Goal: Transaction & Acquisition: Purchase product/service

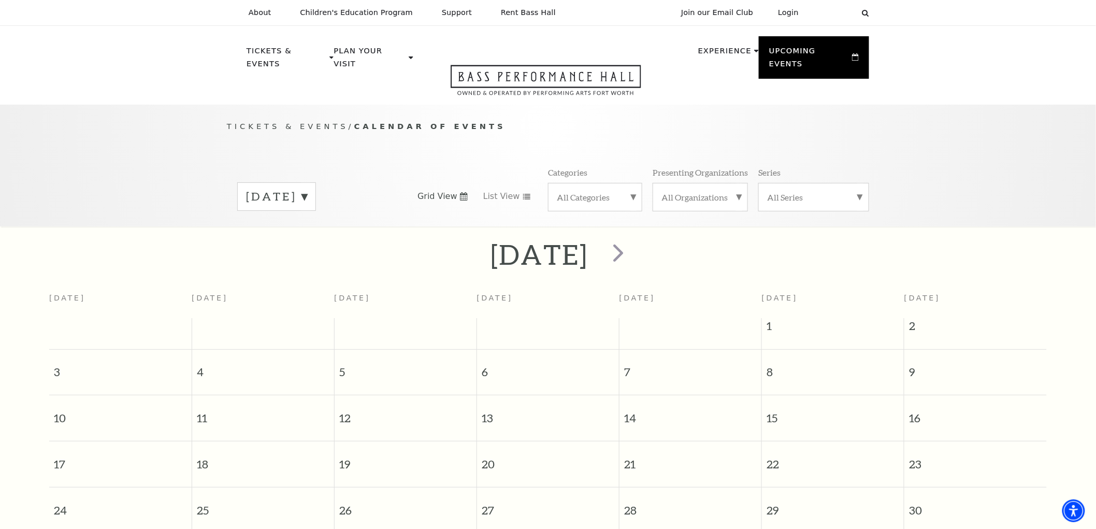
scroll to position [91, 0]
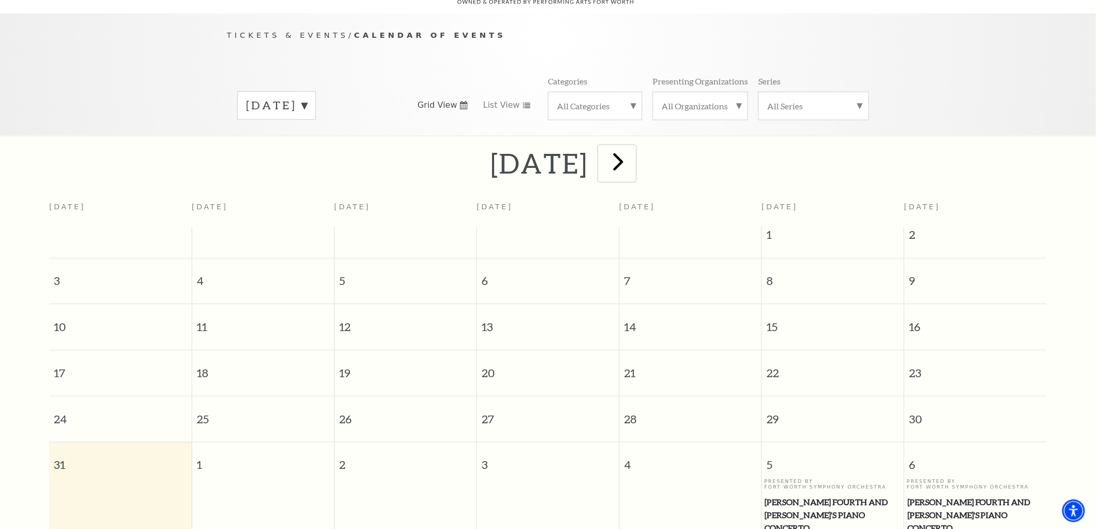
click at [633, 151] on span "next" at bounding box center [619, 162] width 30 height 30
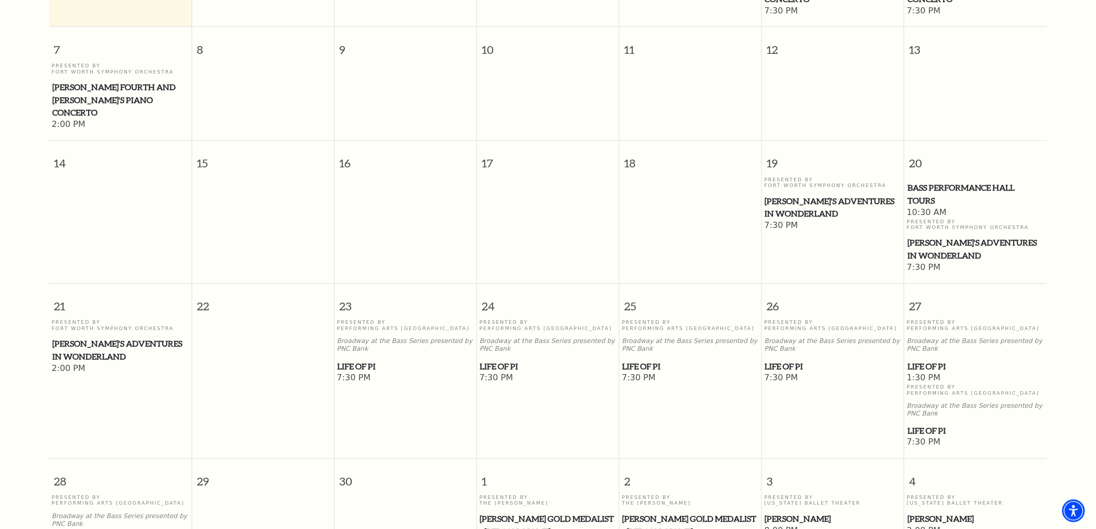
scroll to position [437, 0]
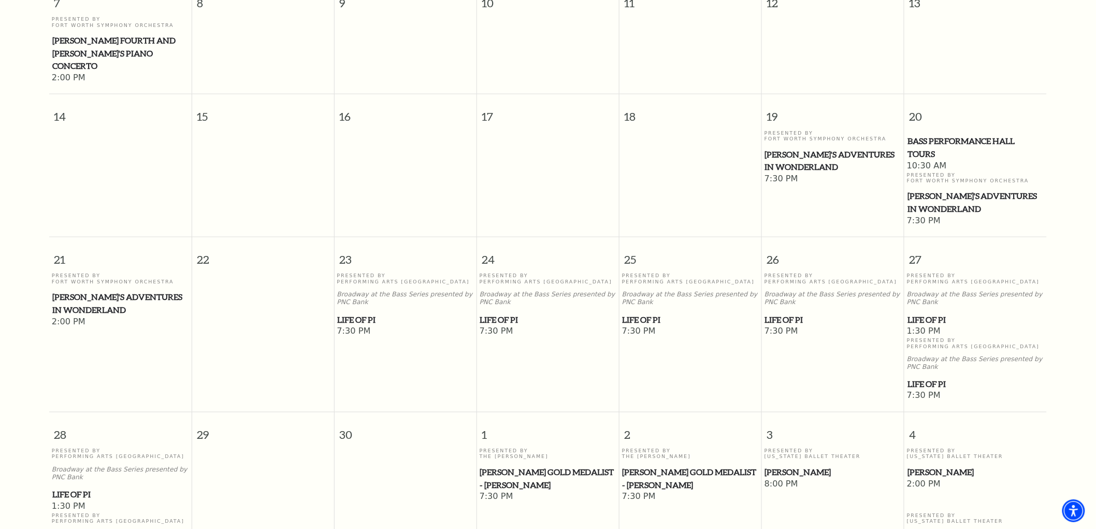
click at [786, 313] on span "Life of Pi" at bounding box center [833, 319] width 136 height 13
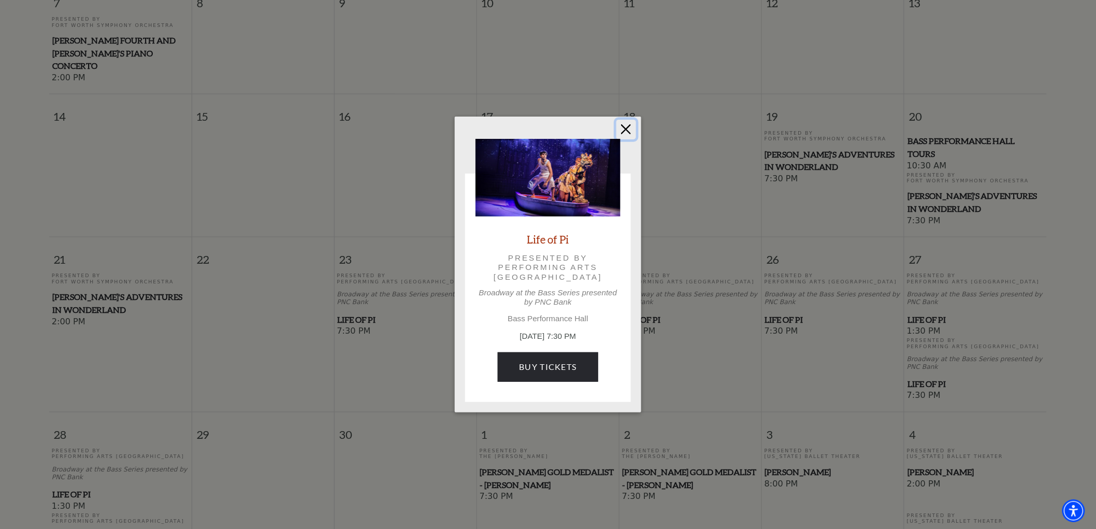
click at [623, 123] on button "Close" at bounding box center [626, 130] width 20 height 20
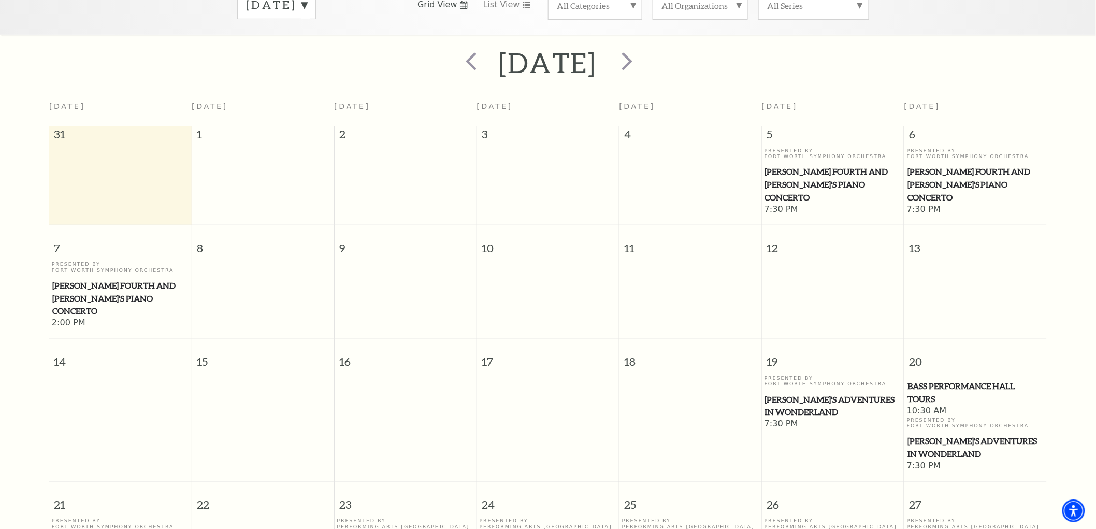
scroll to position [149, 0]
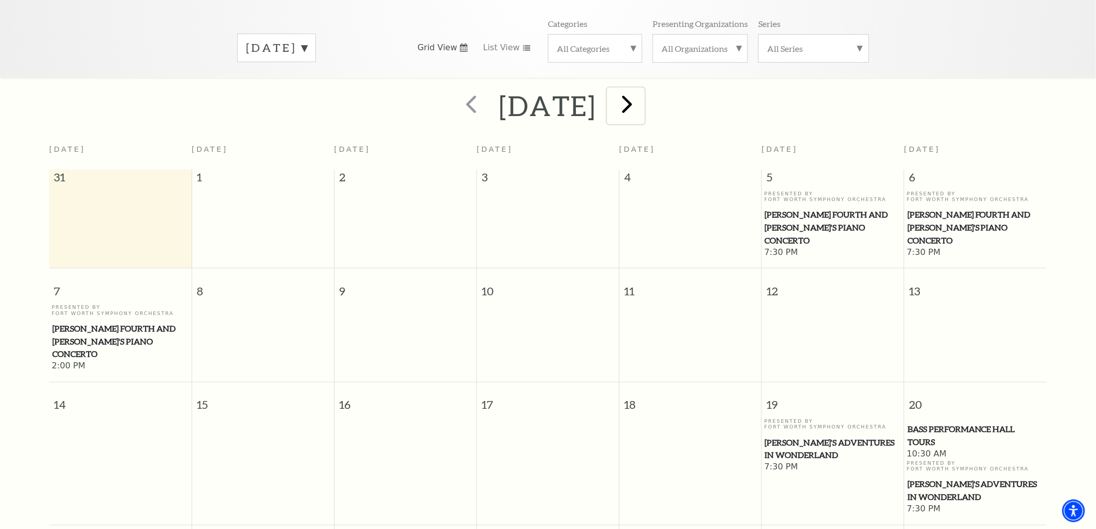
click at [642, 96] on span "next" at bounding box center [627, 104] width 30 height 30
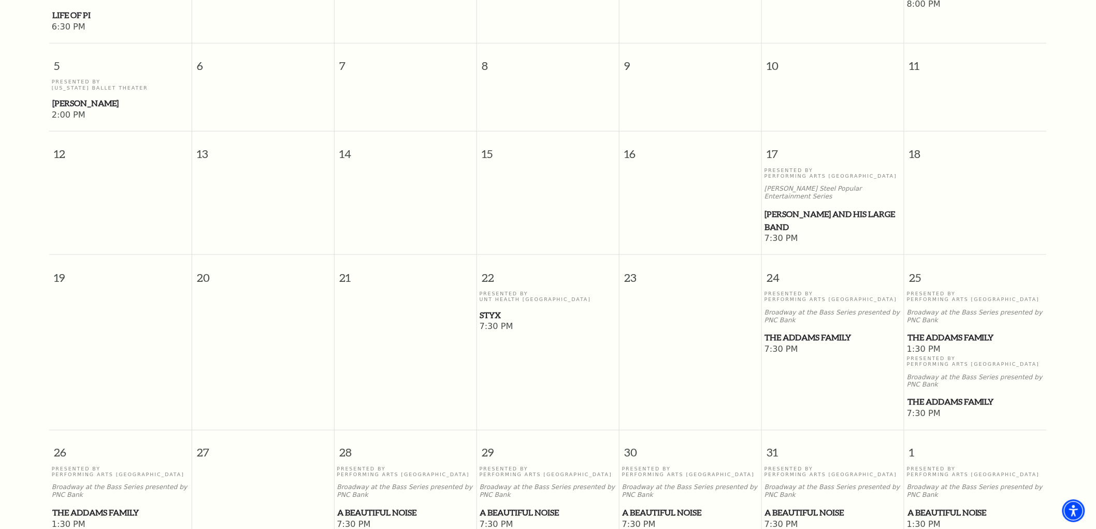
scroll to position [437, 0]
click at [788, 207] on span "Lyle Lovett and his Large Band" at bounding box center [833, 219] width 136 height 25
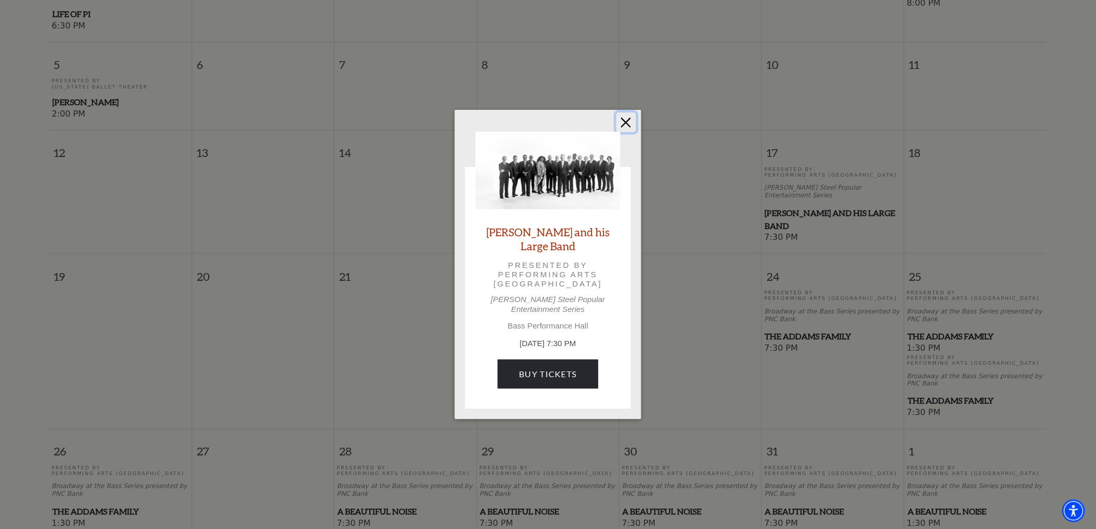
click at [630, 128] on button "Close" at bounding box center [626, 122] width 20 height 20
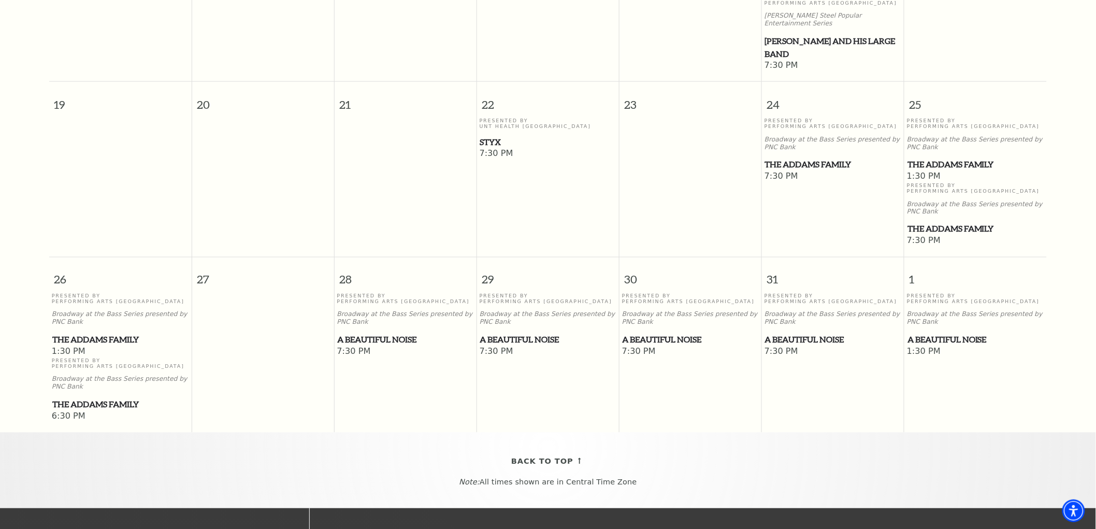
scroll to position [609, 0]
click at [504, 333] on span "A Beautiful Noise" at bounding box center [548, 339] width 136 height 13
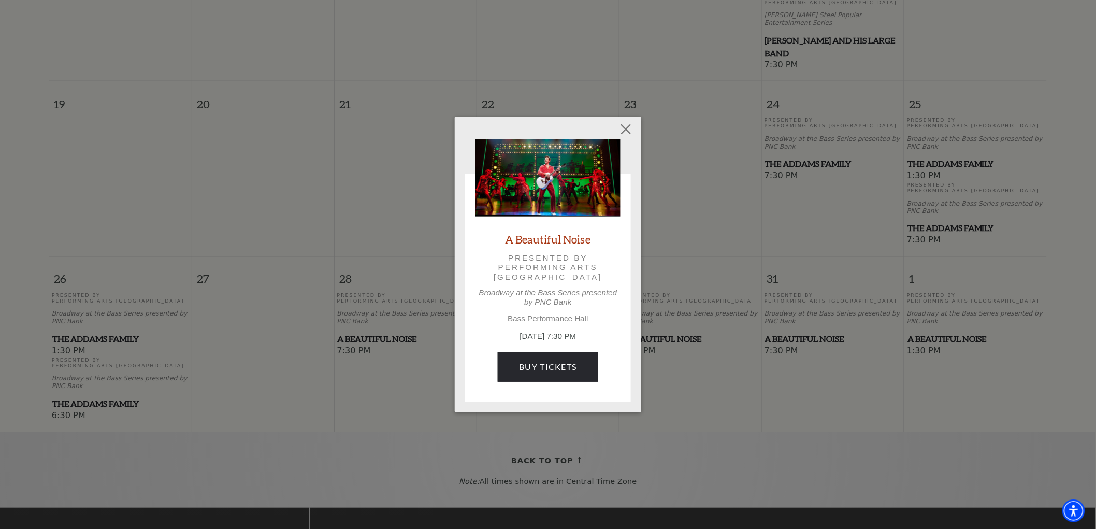
click at [629, 165] on div "A Beautiful Noise Presented by Performing Arts Fort Worth Broadway at the Bass …" at bounding box center [548, 264] width 186 height 295
click at [626, 125] on button "Close" at bounding box center [626, 130] width 20 height 20
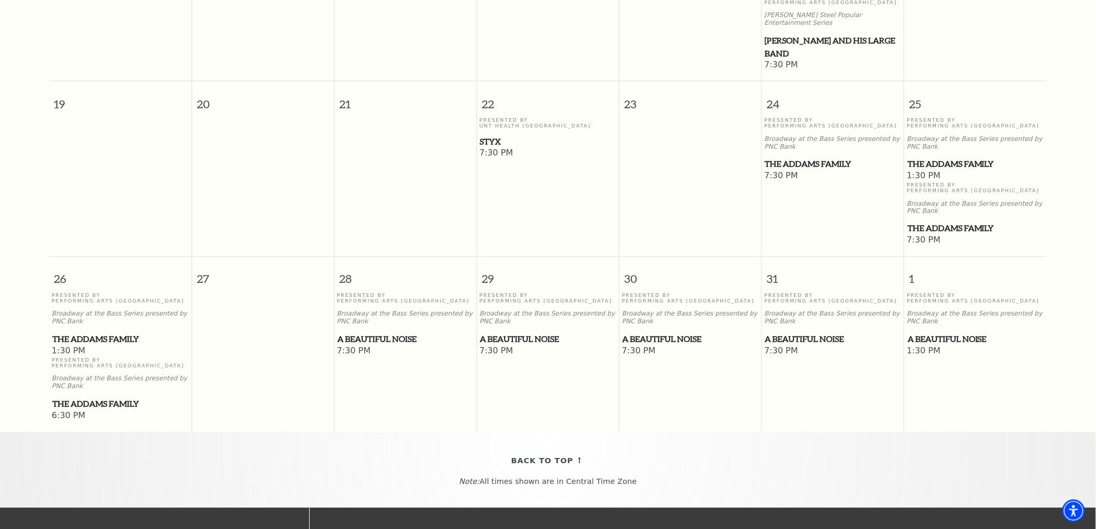
click at [793, 157] on span "The Addams Family" at bounding box center [833, 163] width 136 height 13
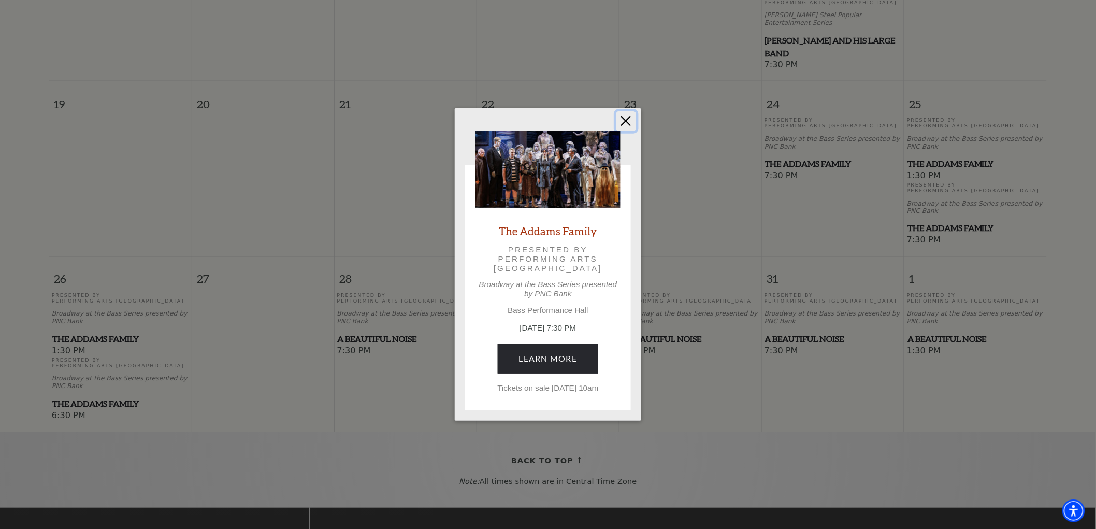
drag, startPoint x: 627, startPoint y: 118, endPoint x: 472, endPoint y: 35, distance: 175.2
click at [627, 118] on button "Close" at bounding box center [626, 121] width 20 height 20
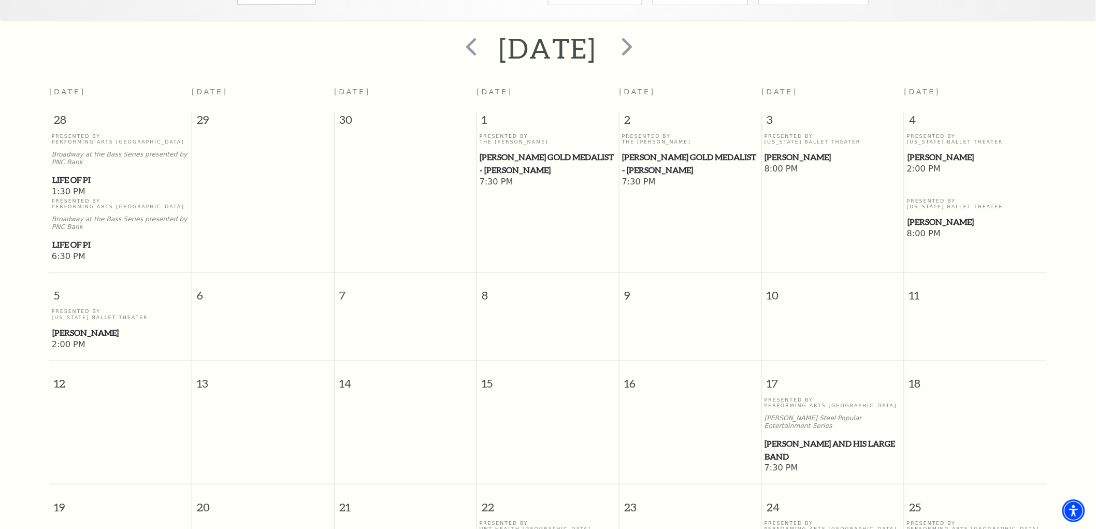
scroll to position [34, 0]
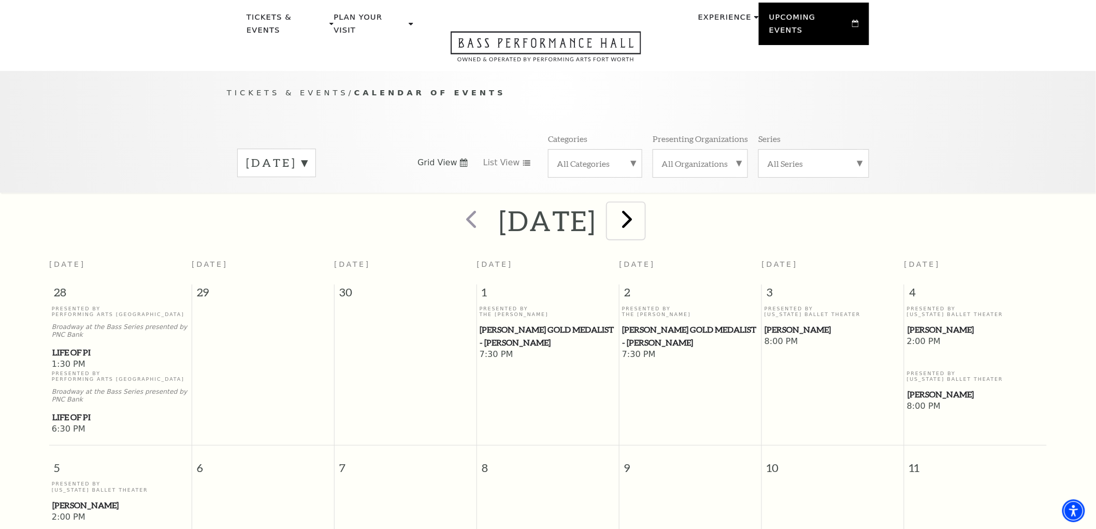
click at [642, 205] on span "next" at bounding box center [627, 219] width 30 height 30
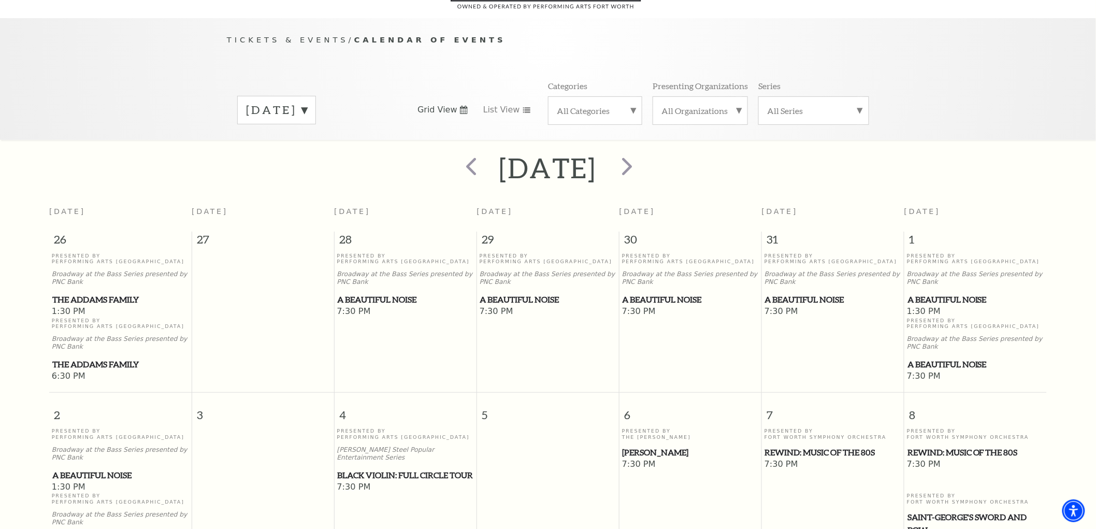
scroll to position [91, 0]
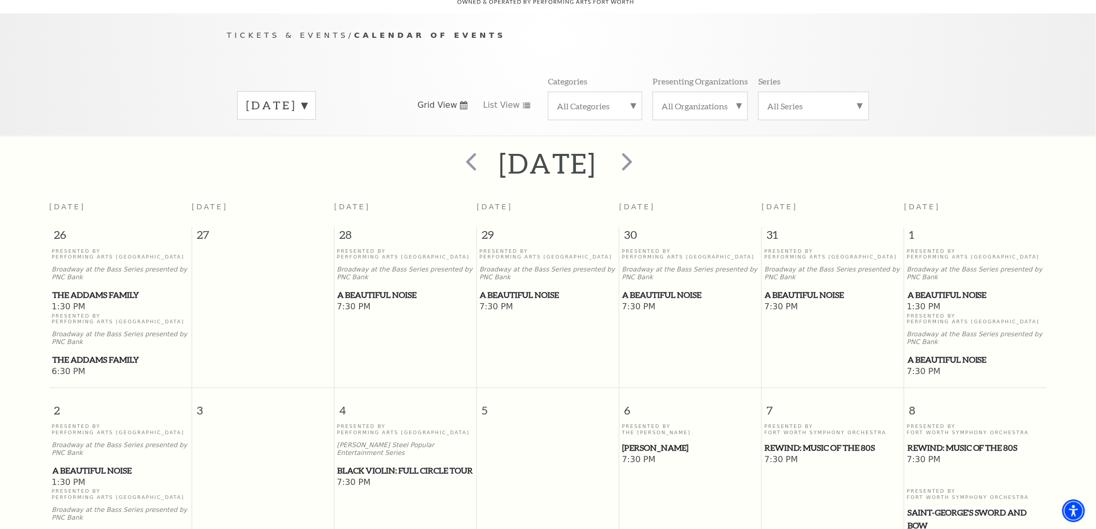
click at [412, 464] on span "Black Violin: Full Circle Tour" at bounding box center [406, 470] width 136 height 13
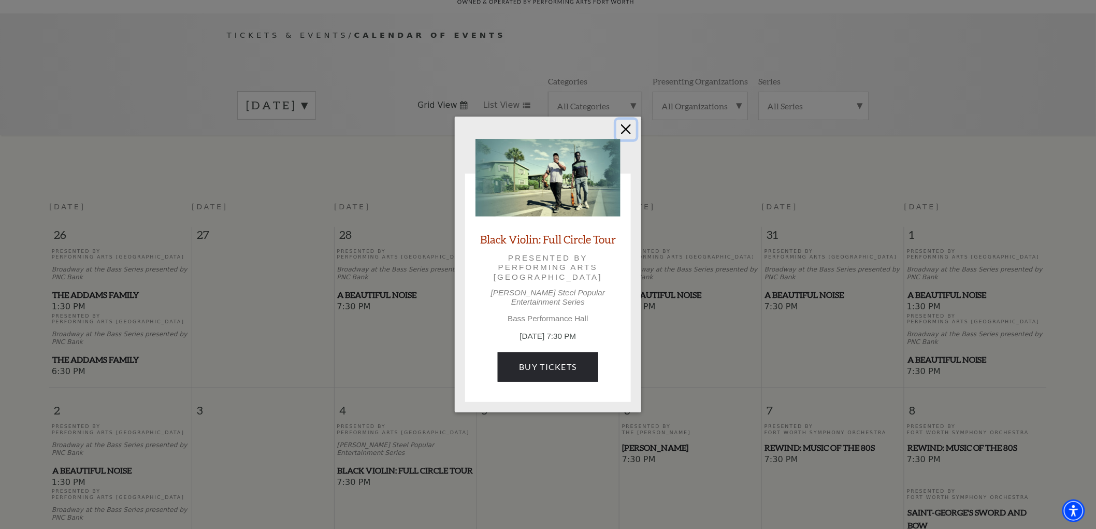
click at [624, 127] on button "Close" at bounding box center [626, 130] width 20 height 20
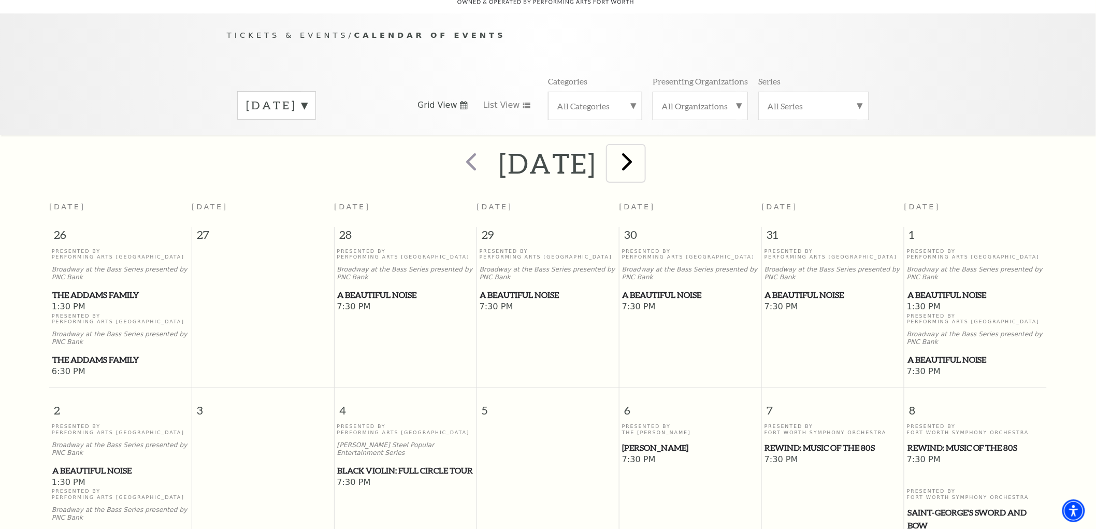
click at [642, 153] on span "next" at bounding box center [627, 162] width 30 height 30
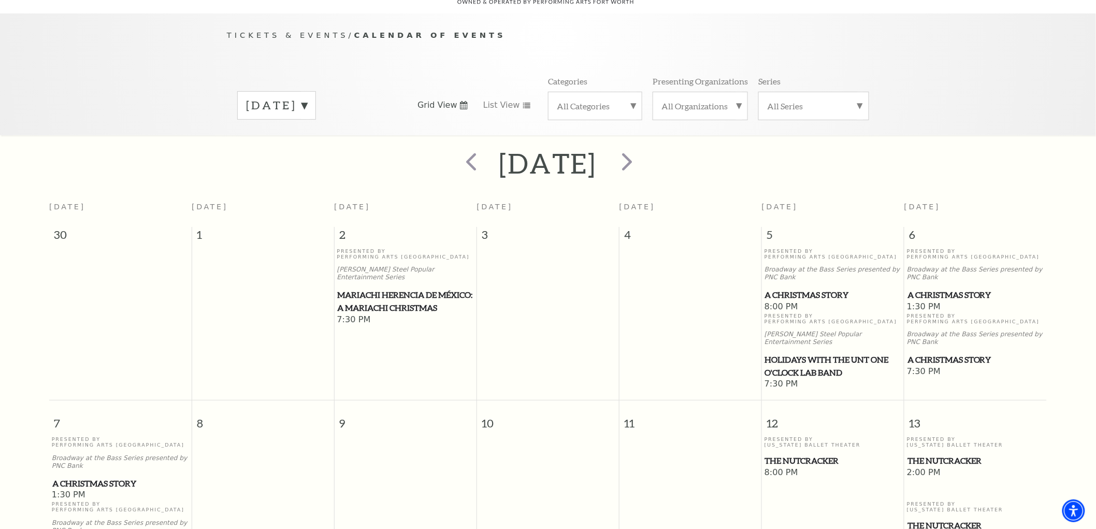
click at [796, 289] on span "A Christmas Story" at bounding box center [833, 295] width 136 height 13
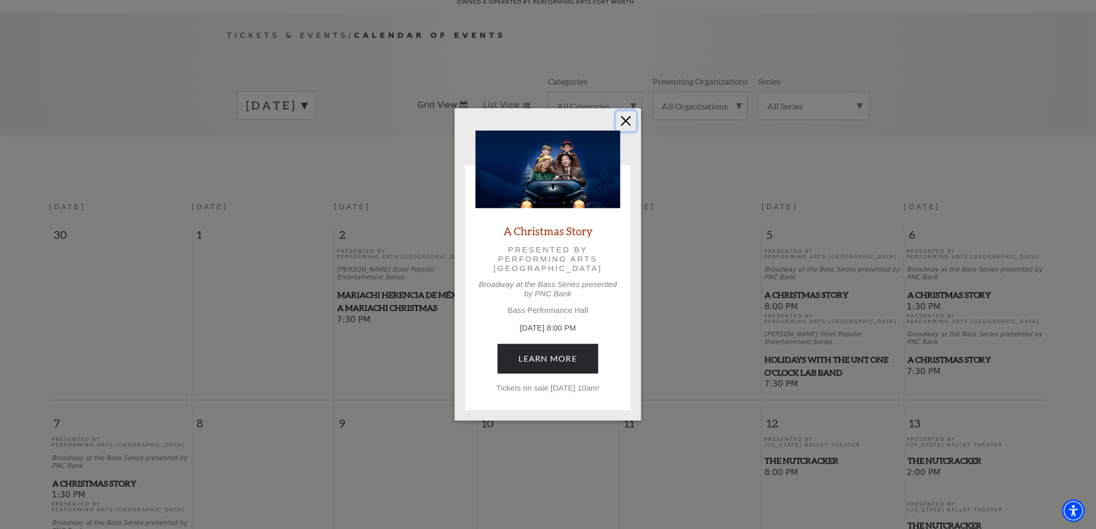
drag, startPoint x: 632, startPoint y: 118, endPoint x: 671, endPoint y: 150, distance: 51.1
click at [633, 118] on button "Close" at bounding box center [626, 121] width 20 height 20
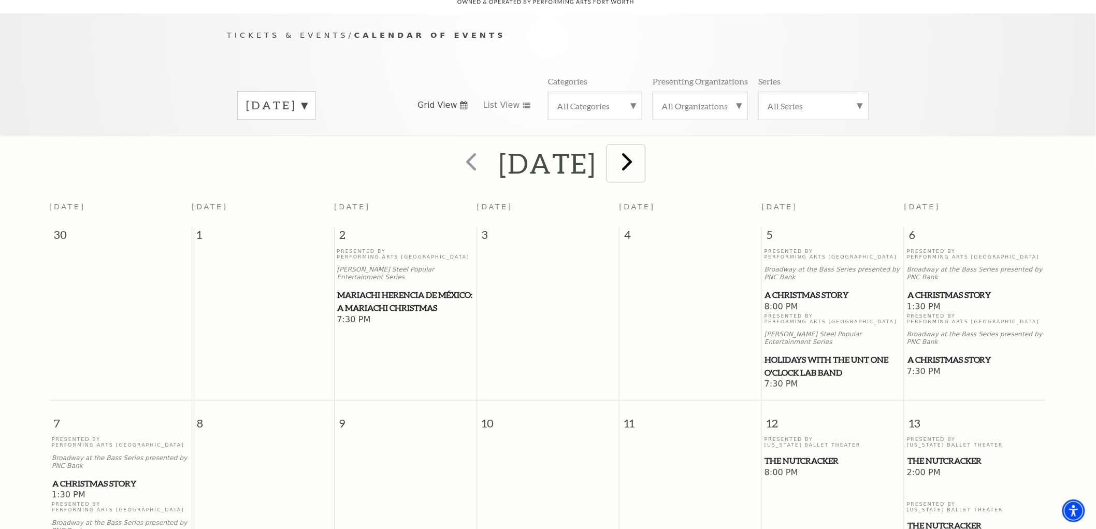
click at [642, 149] on span "next" at bounding box center [627, 162] width 30 height 30
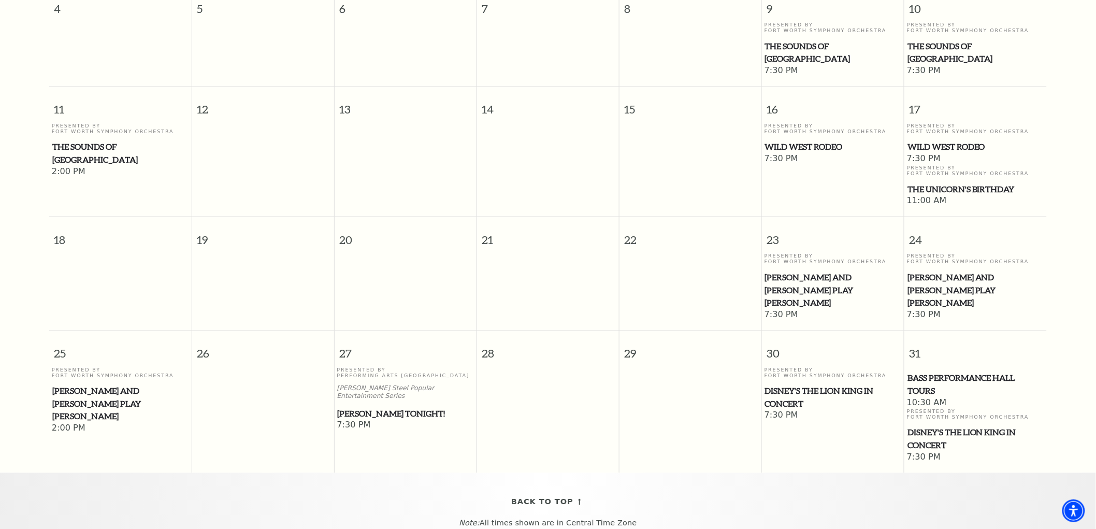
scroll to position [437, 0]
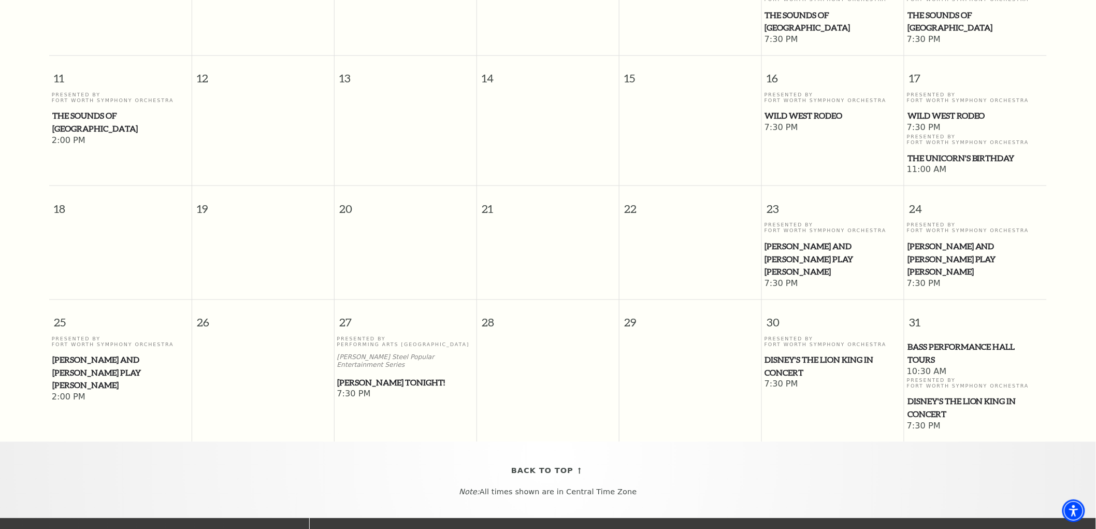
click at [414, 376] on span "Mark Twain Tonight!" at bounding box center [406, 382] width 136 height 13
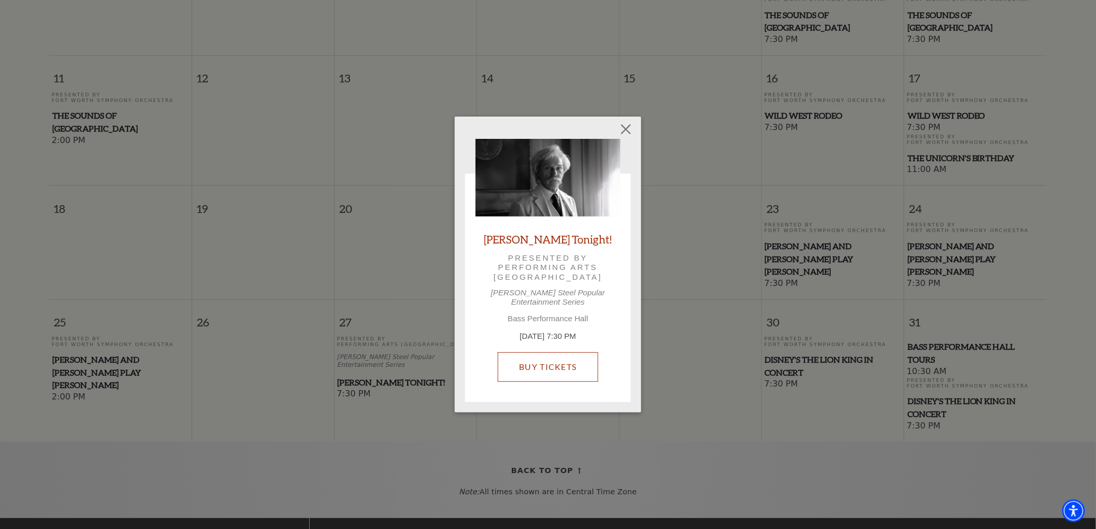
click at [526, 360] on link "Buy Tickets" at bounding box center [548, 366] width 100 height 29
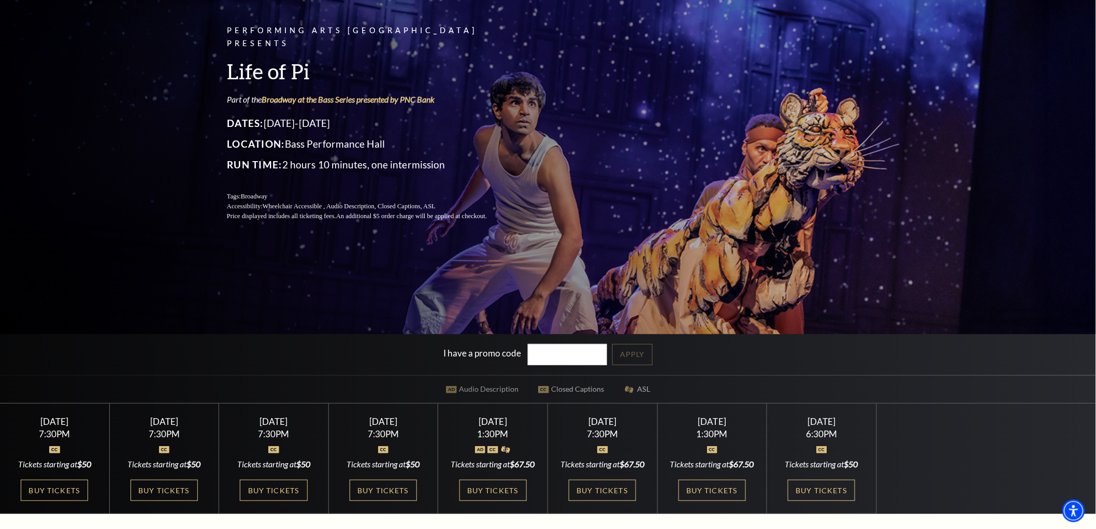
scroll to position [173, 0]
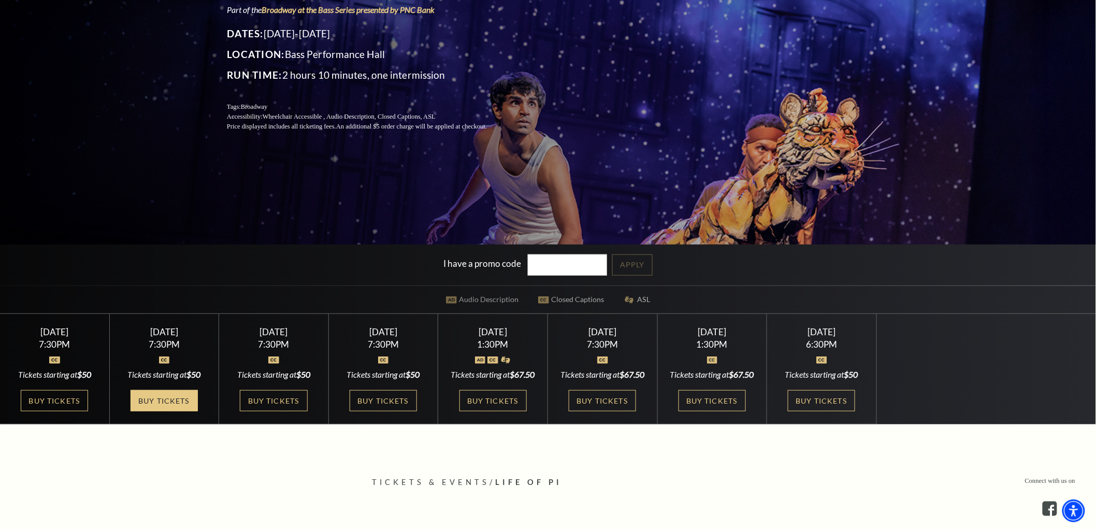
click at [159, 411] on link "Buy Tickets" at bounding box center [164, 400] width 67 height 21
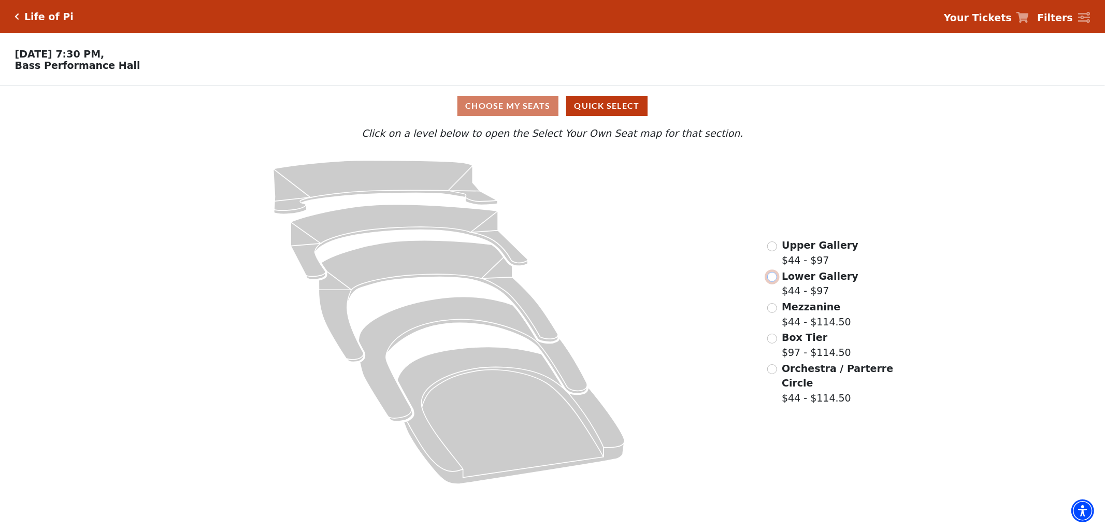
click at [776, 282] on input "Lower Gallery$44 - $97\a" at bounding box center [772, 277] width 10 height 10
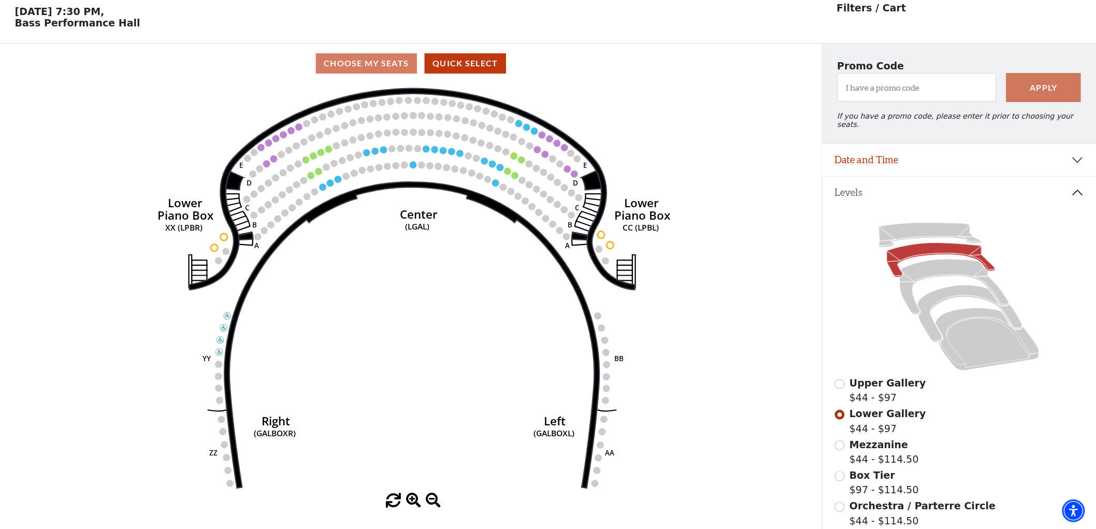
scroll to position [48, 0]
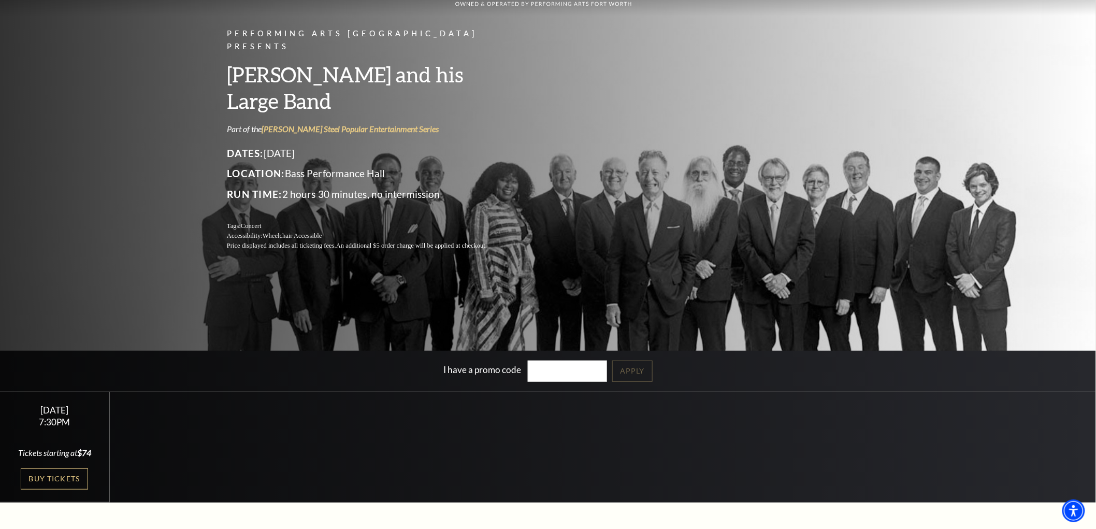
scroll to position [115, 0]
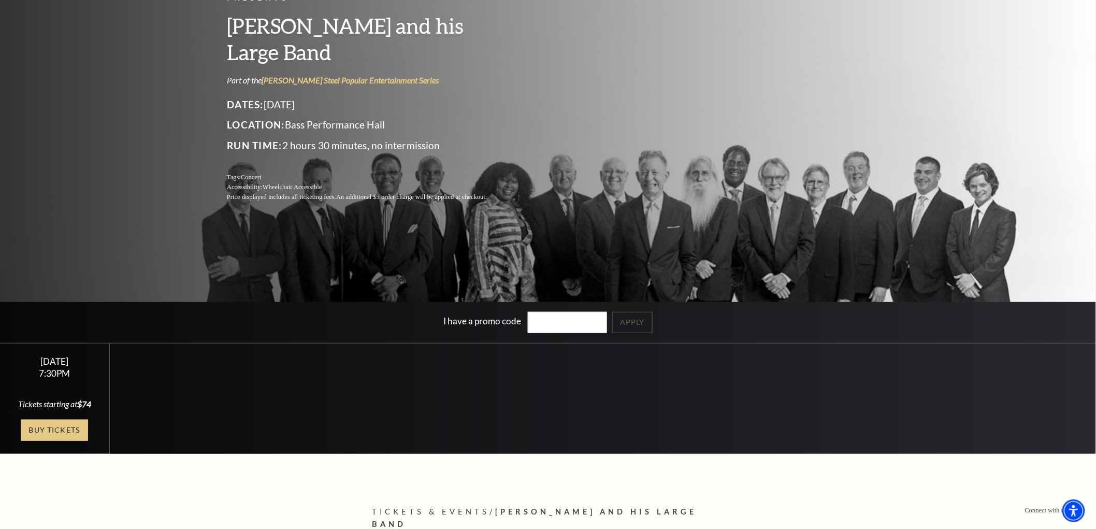
click at [49, 431] on link "Buy Tickets" at bounding box center [54, 430] width 67 height 21
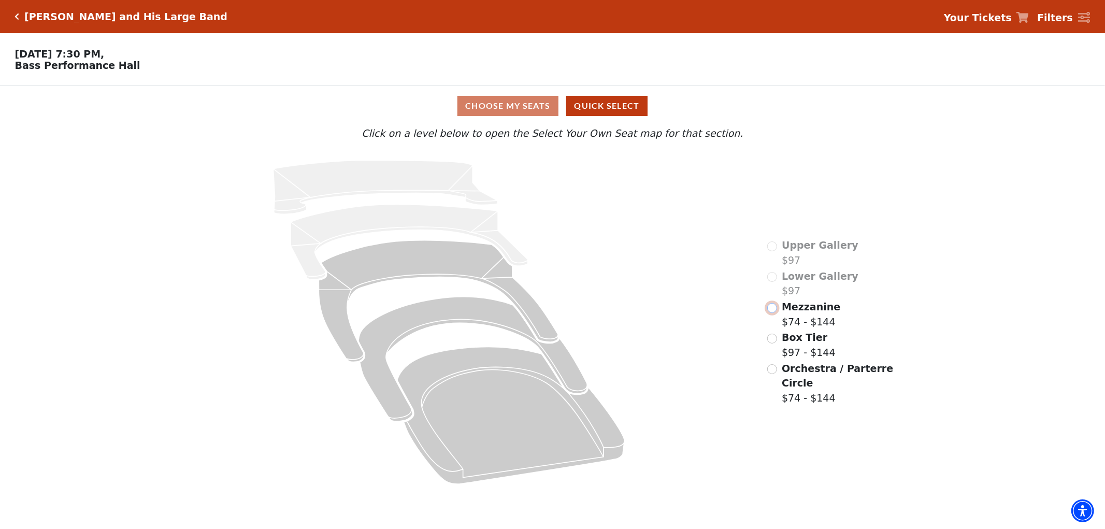
click at [773, 313] on input "Mezzanine$74 - $144\a" at bounding box center [772, 308] width 10 height 10
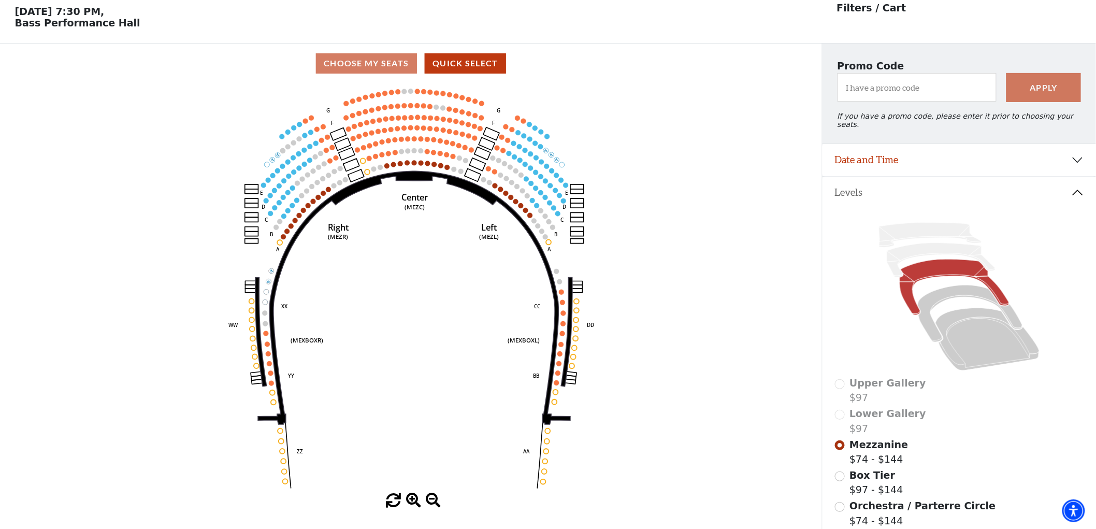
scroll to position [48, 0]
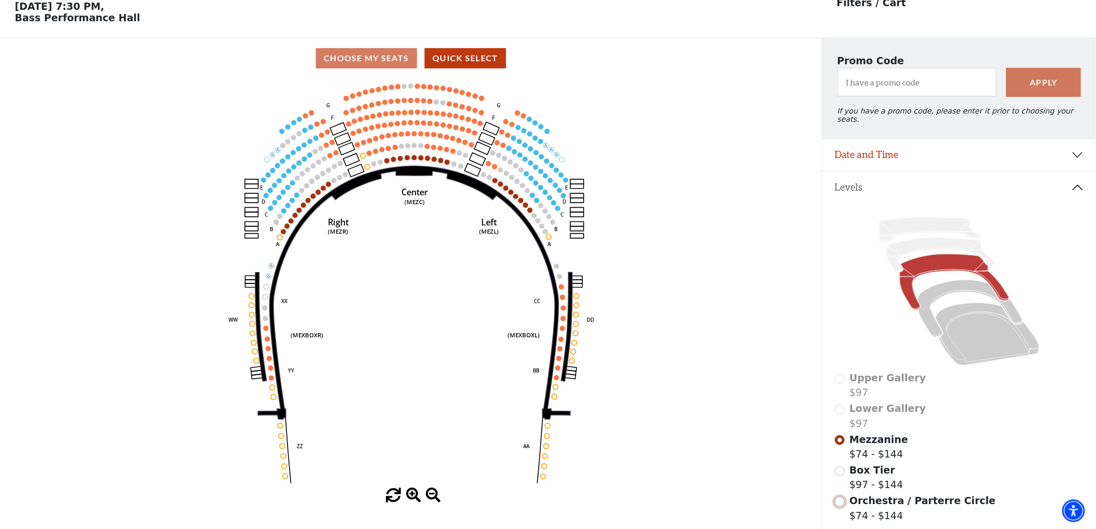
click at [836, 499] on input "Orchestra / Parterre Circle$74 - $144\a" at bounding box center [840, 502] width 10 height 10
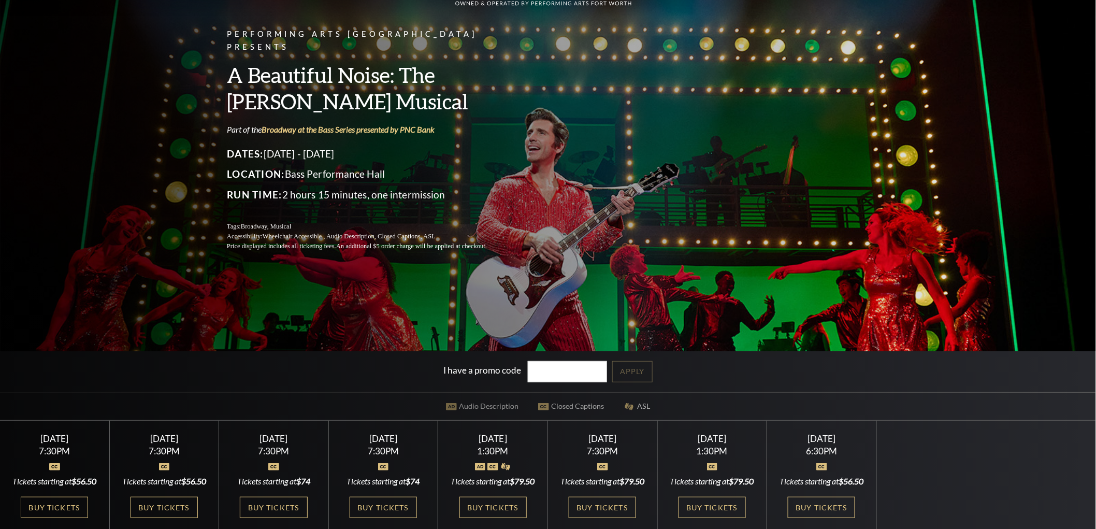
scroll to position [173, 0]
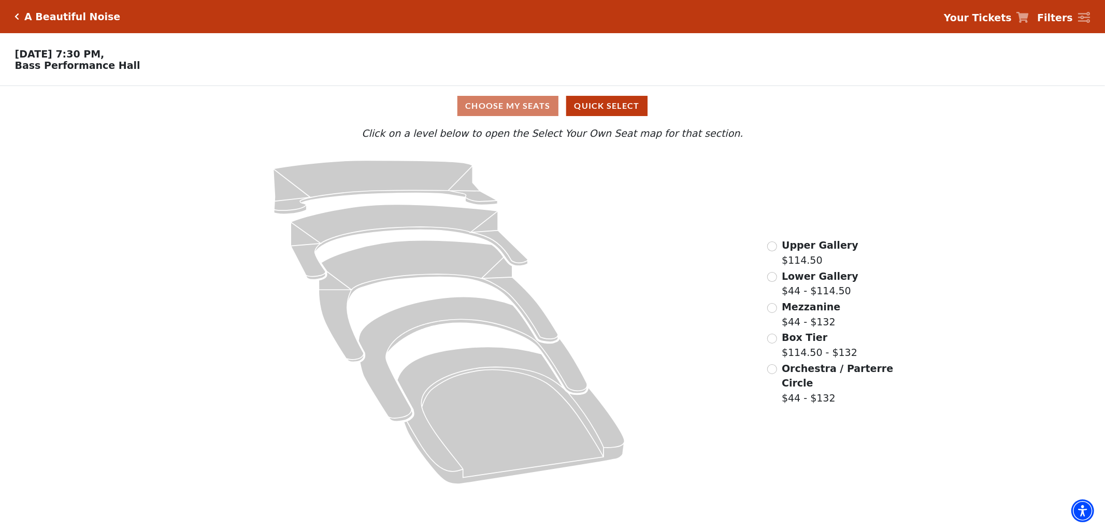
click at [768, 283] on div "Lower Gallery $44 - $114.50" at bounding box center [812, 284] width 91 height 30
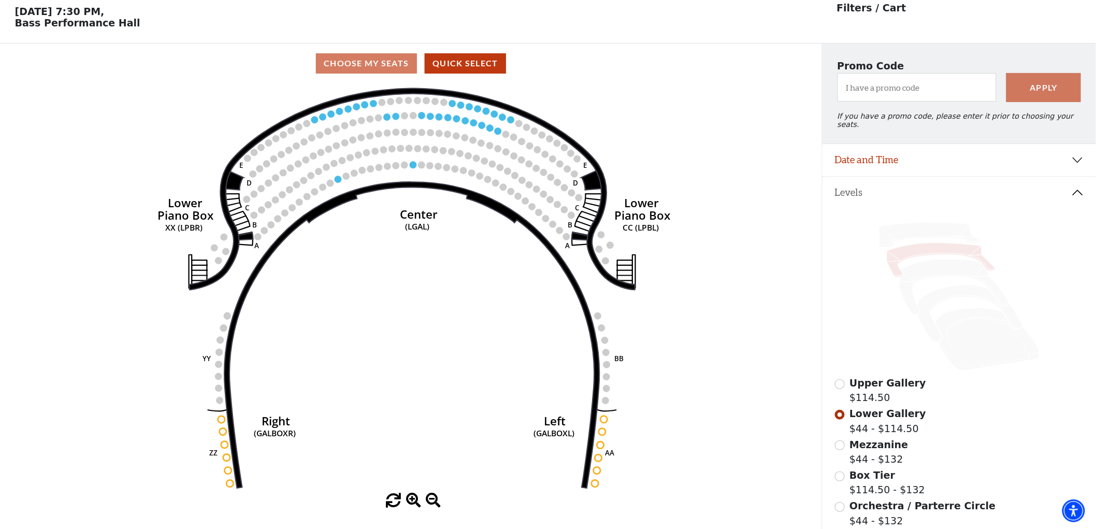
scroll to position [48, 0]
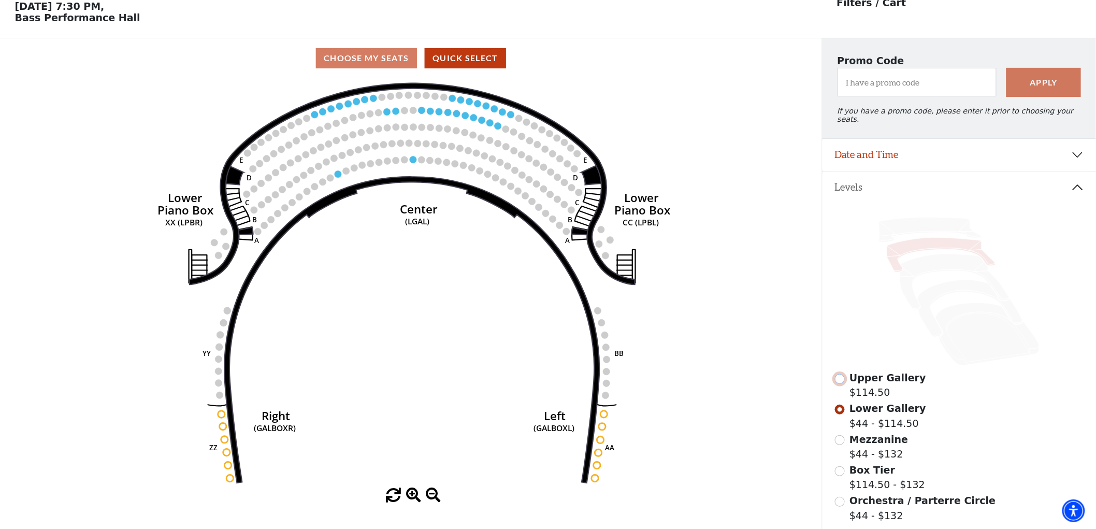
click at [841, 376] on input "Upper Gallery$114.50\a" at bounding box center [840, 379] width 10 height 10
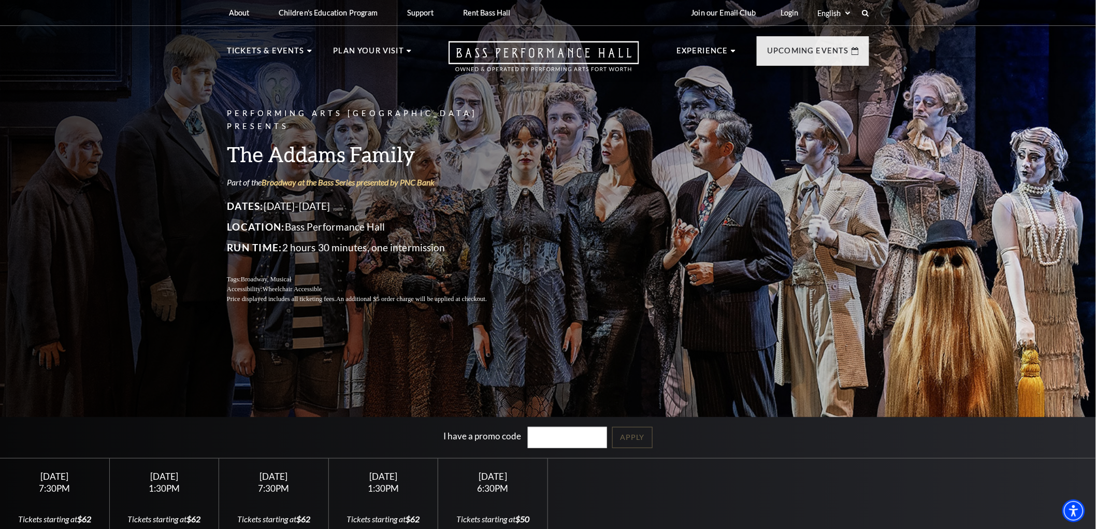
scroll to position [173, 0]
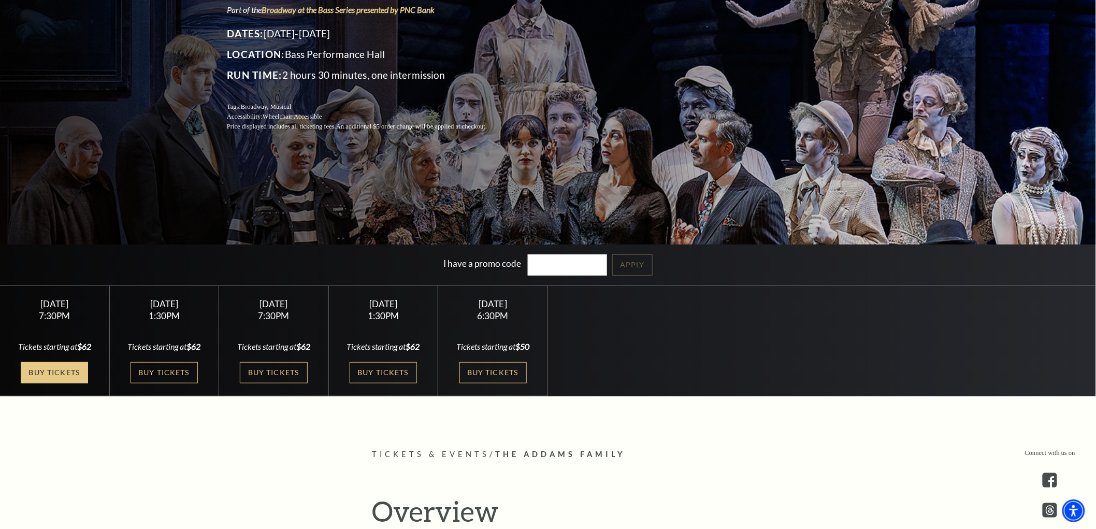
click at [37, 375] on link "Buy Tickets" at bounding box center [54, 372] width 67 height 21
click at [143, 371] on link "Buy Tickets" at bounding box center [164, 372] width 67 height 21
click at [260, 370] on link "Buy Tickets" at bounding box center [273, 372] width 67 height 21
click at [376, 368] on link "Buy Tickets" at bounding box center [383, 372] width 67 height 21
click at [481, 369] on link "Buy Tickets" at bounding box center [492, 372] width 67 height 21
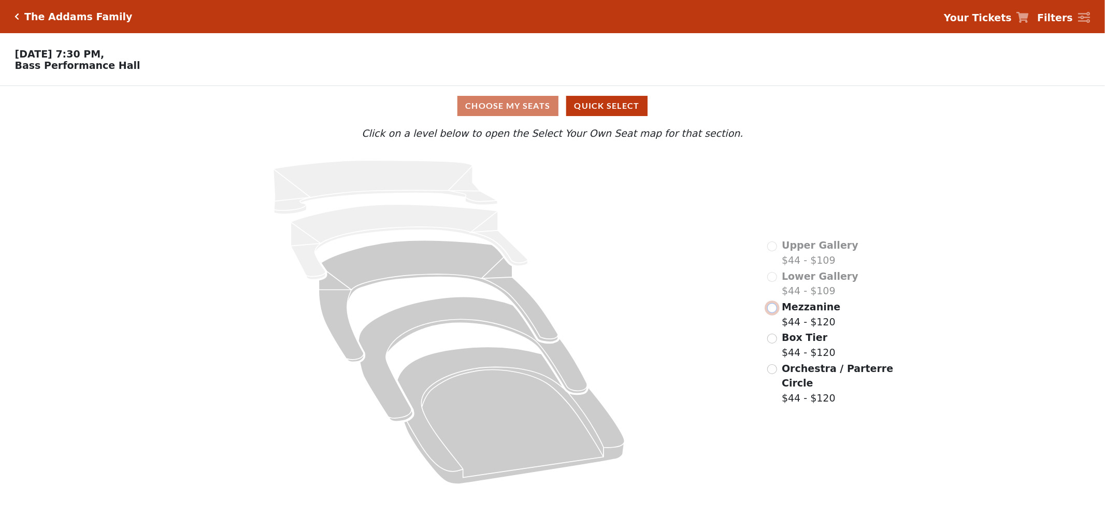
click at [776, 313] on input "radio" at bounding box center [772, 308] width 10 height 10
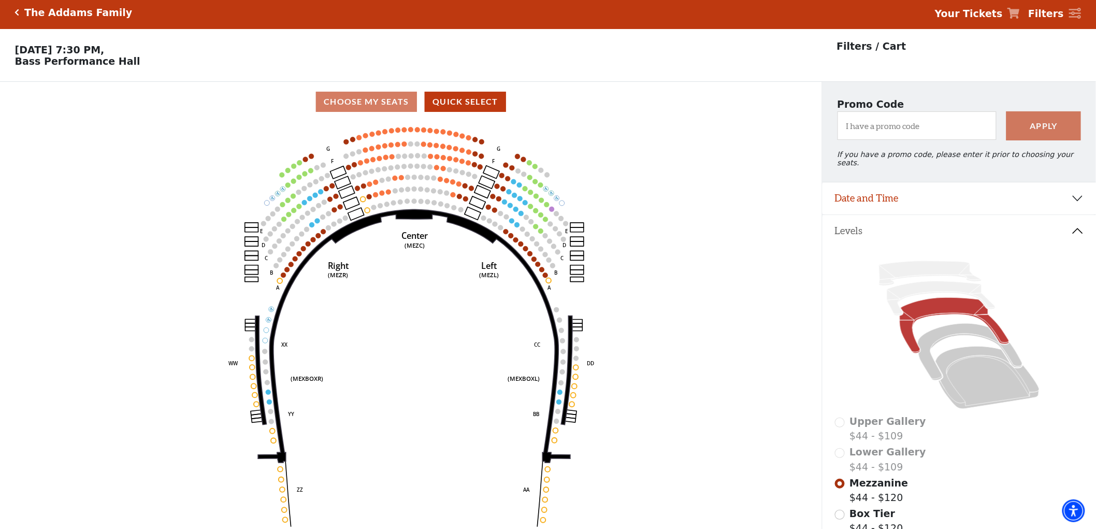
scroll to position [48, 0]
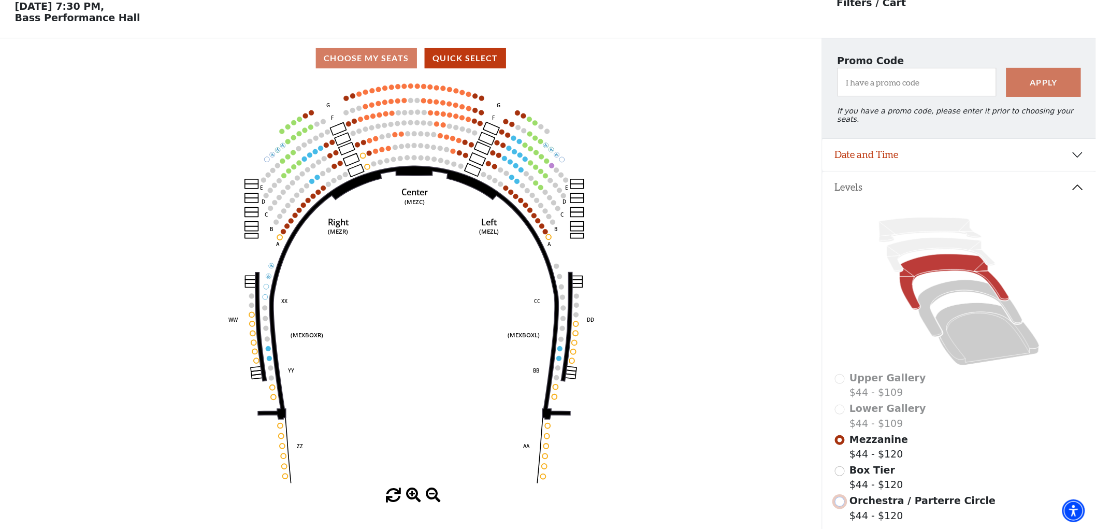
click at [840, 498] on input "Orchestra / Parterre Circle$44 - $120\a" at bounding box center [840, 502] width 10 height 10
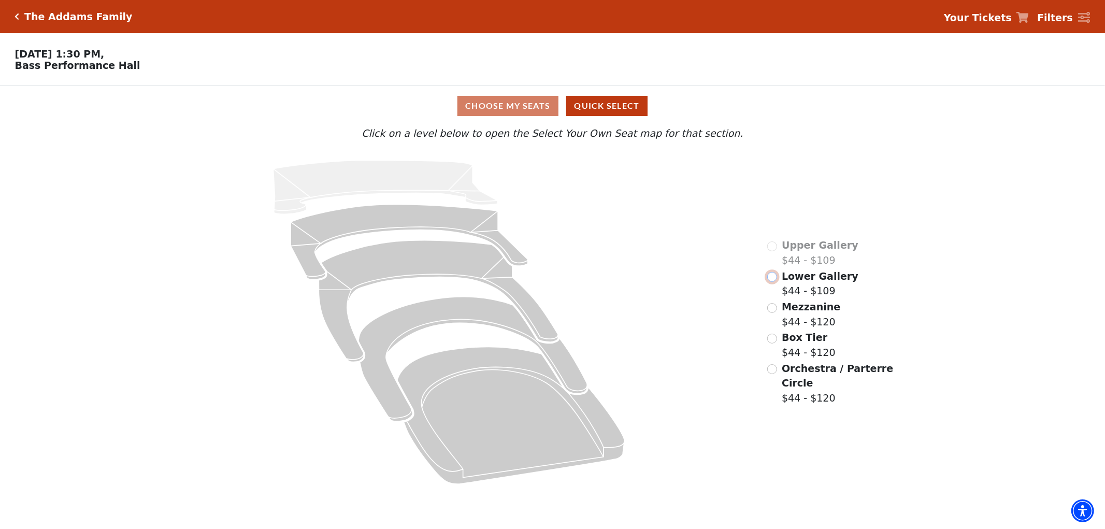
click at [772, 282] on input "Lower Gallery$44 - $109\a" at bounding box center [772, 277] width 10 height 10
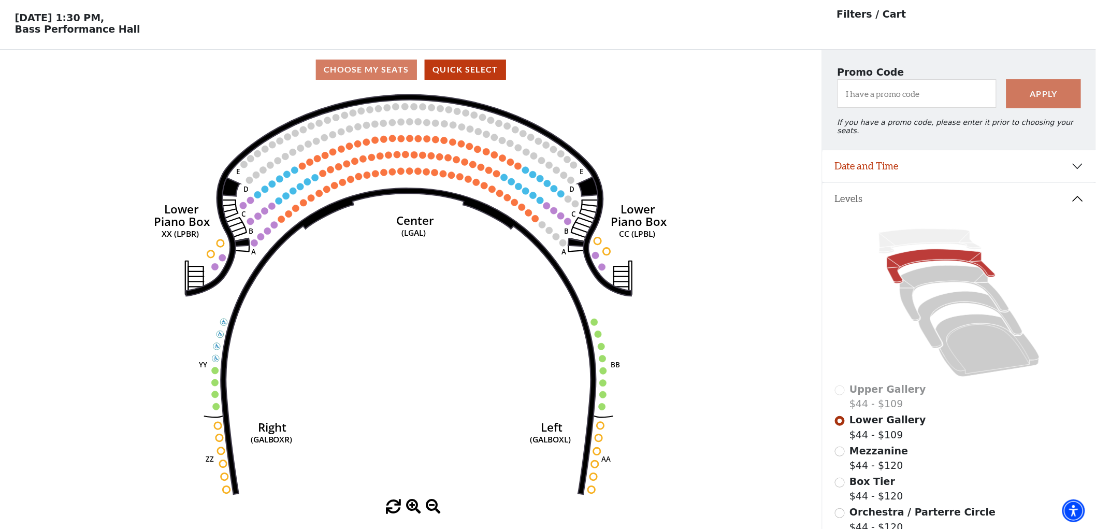
scroll to position [48, 0]
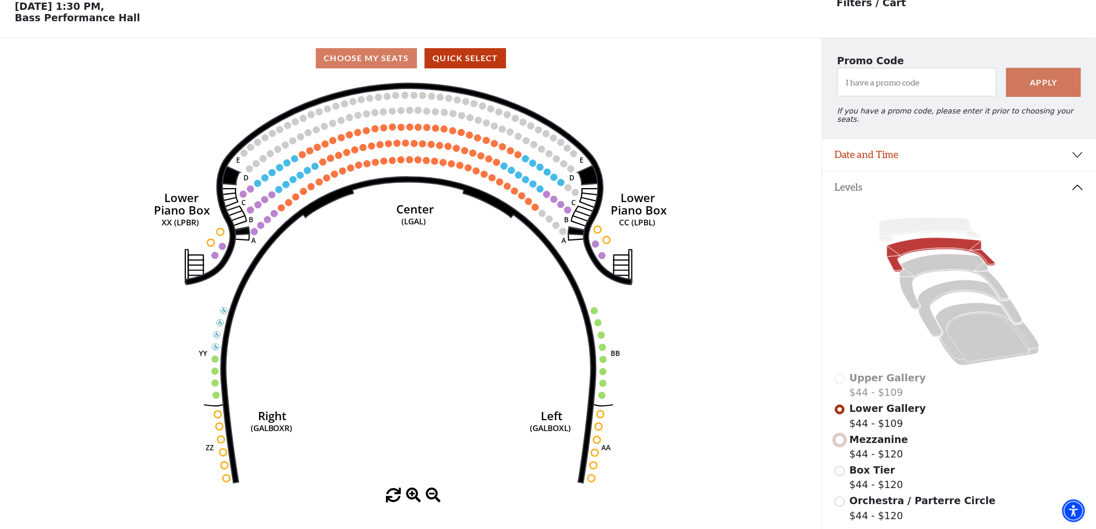
click at [841, 436] on input "Mezzanine$44 - $120\a" at bounding box center [840, 440] width 10 height 10
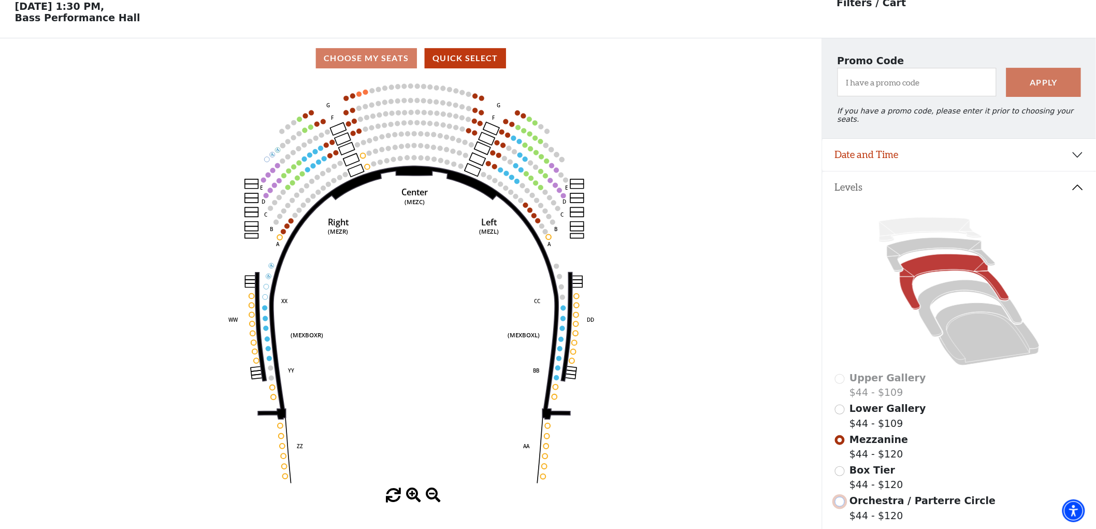
click at [841, 497] on input "Orchestra / Parterre Circle$44 - $120\a" at bounding box center [840, 502] width 10 height 10
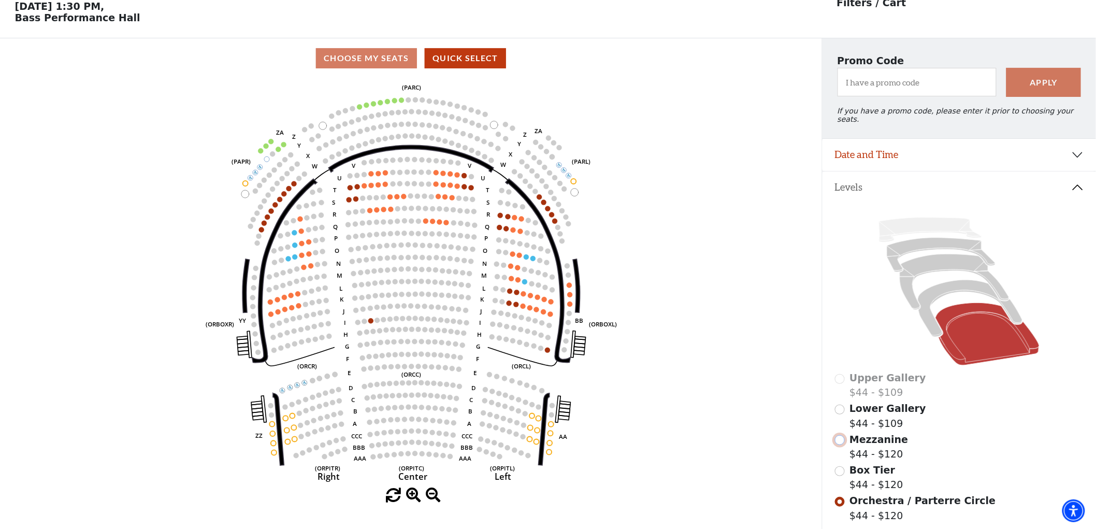
click at [841, 438] on input "Mezzanine$44 - $120\a" at bounding box center [840, 440] width 10 height 10
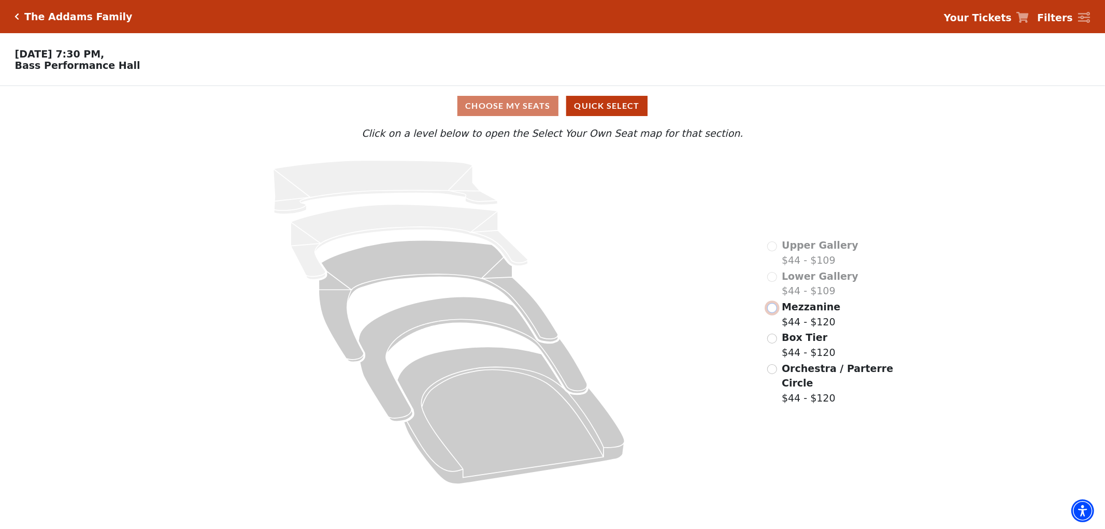
drag, startPoint x: 771, startPoint y: 324, endPoint x: 776, endPoint y: 68, distance: 256.0
click at [772, 316] on div "Upper Gallery $44 - $109 Lower Gallery $44 - $109 Mezzanine $44 - $120 Box Tier…" at bounding box center [830, 322] width 142 height 344
click at [773, 313] on input "Mezzanine$44 - $120\a" at bounding box center [772, 308] width 10 height 10
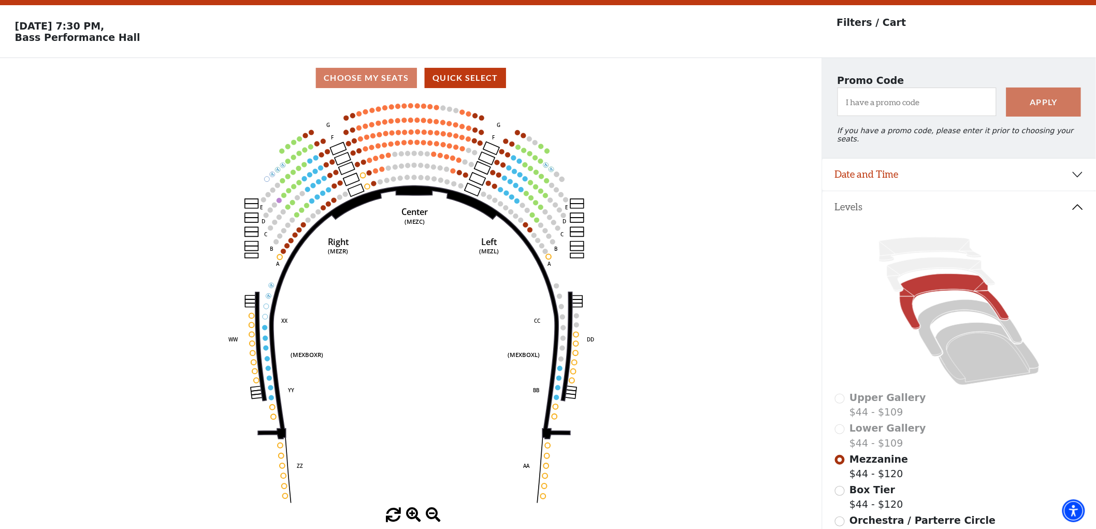
scroll to position [48, 0]
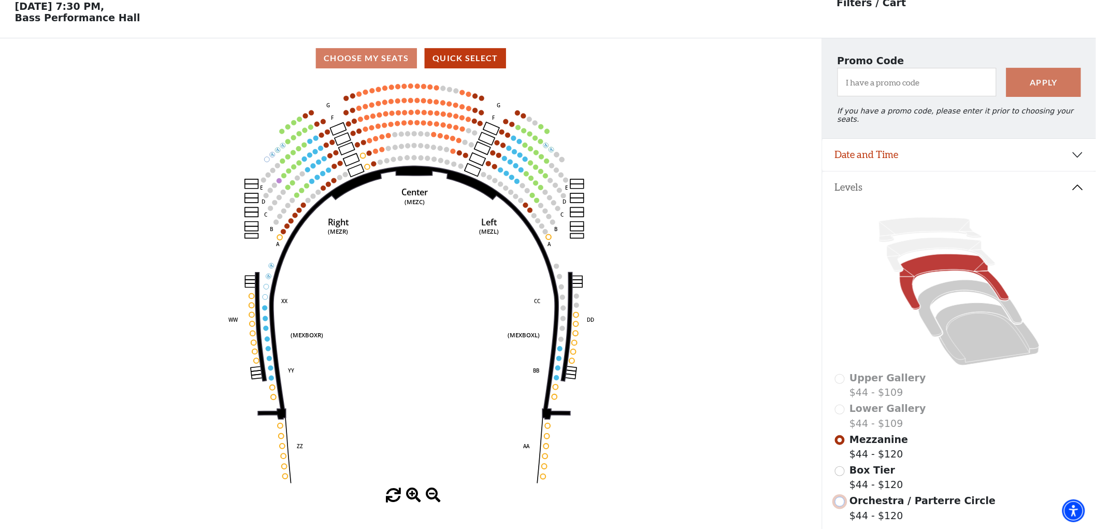
click at [837, 499] on input "Orchestra / Parterre Circle$44 - $120\a" at bounding box center [840, 502] width 10 height 10
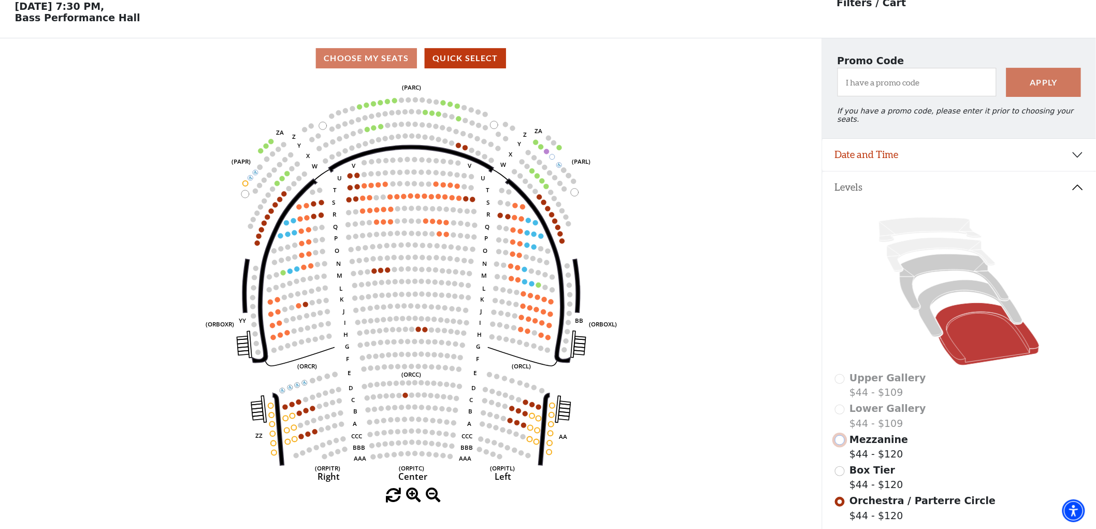
click at [840, 436] on input "Mezzanine$44 - $120\a" at bounding box center [840, 440] width 10 height 10
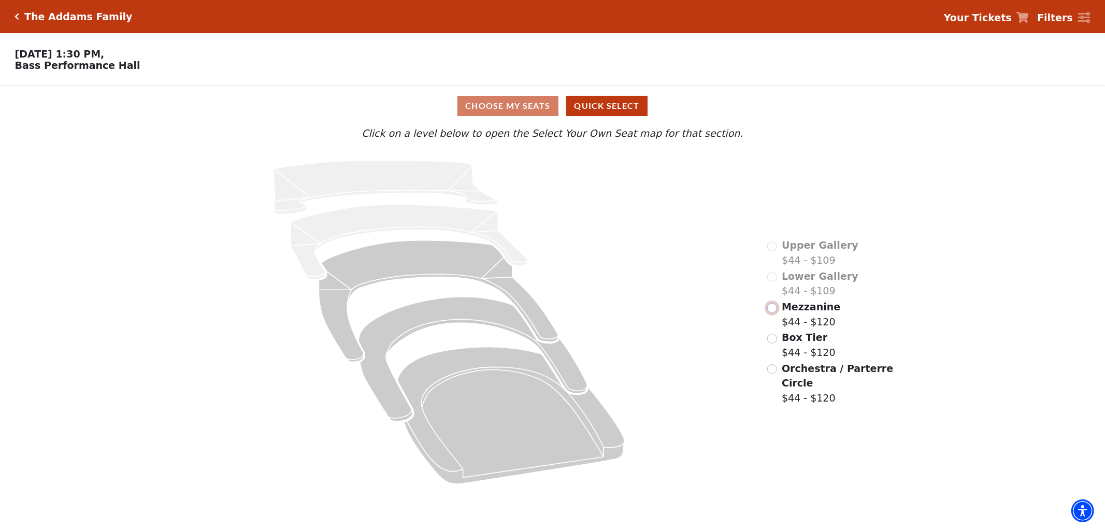
click at [773, 313] on input "Mezzanine$44 - $120\a" at bounding box center [772, 308] width 10 height 10
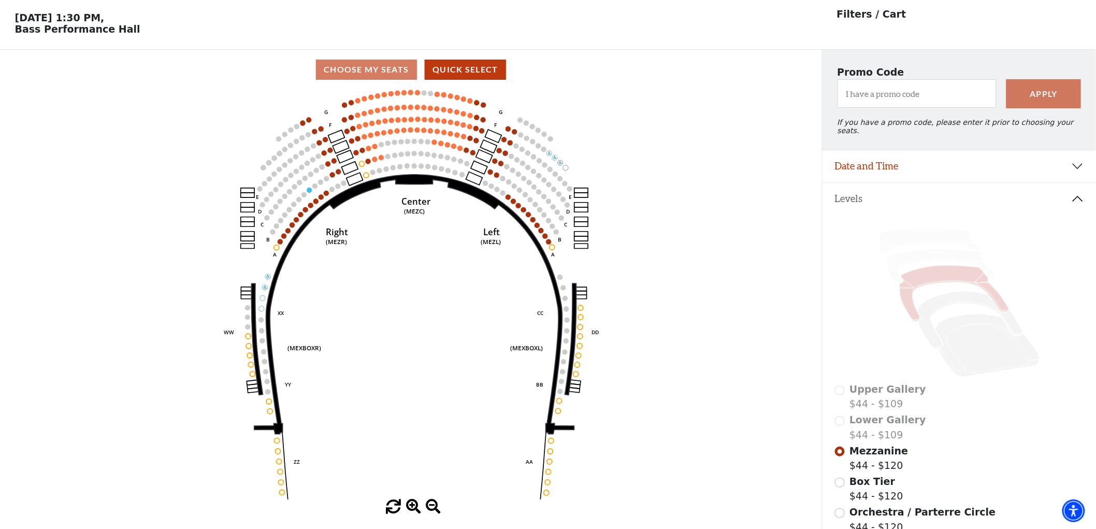
scroll to position [48, 0]
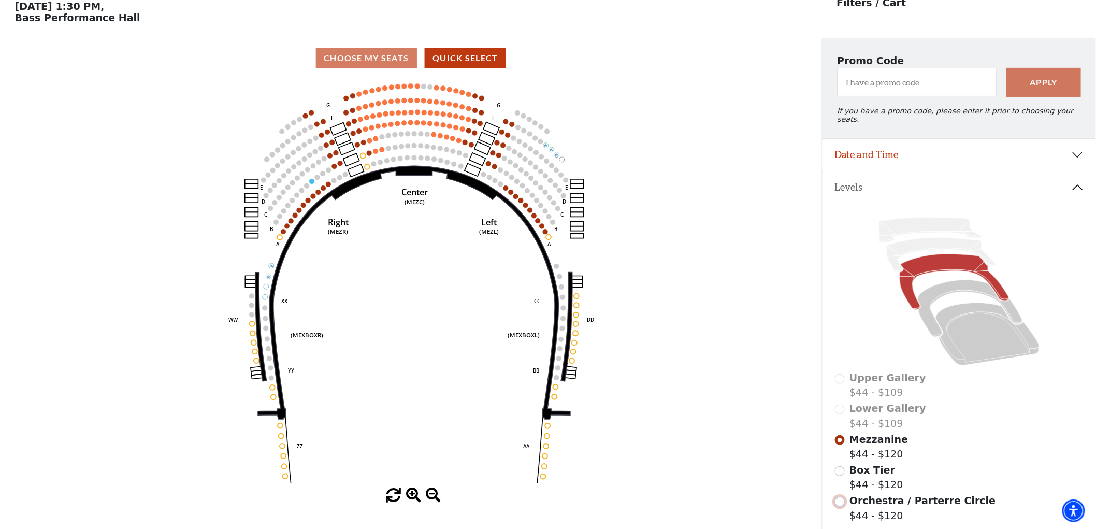
click at [841, 498] on input "Orchestra / Parterre Circle$44 - $120\a" at bounding box center [840, 502] width 10 height 10
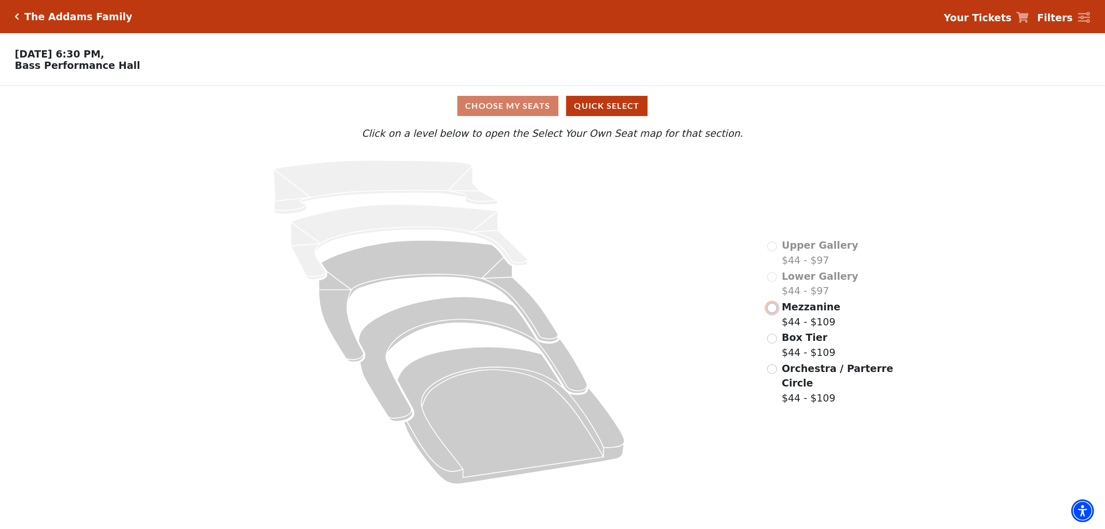
click at [770, 313] on input "Mezzanine$44 - $109\a" at bounding box center [772, 308] width 10 height 10
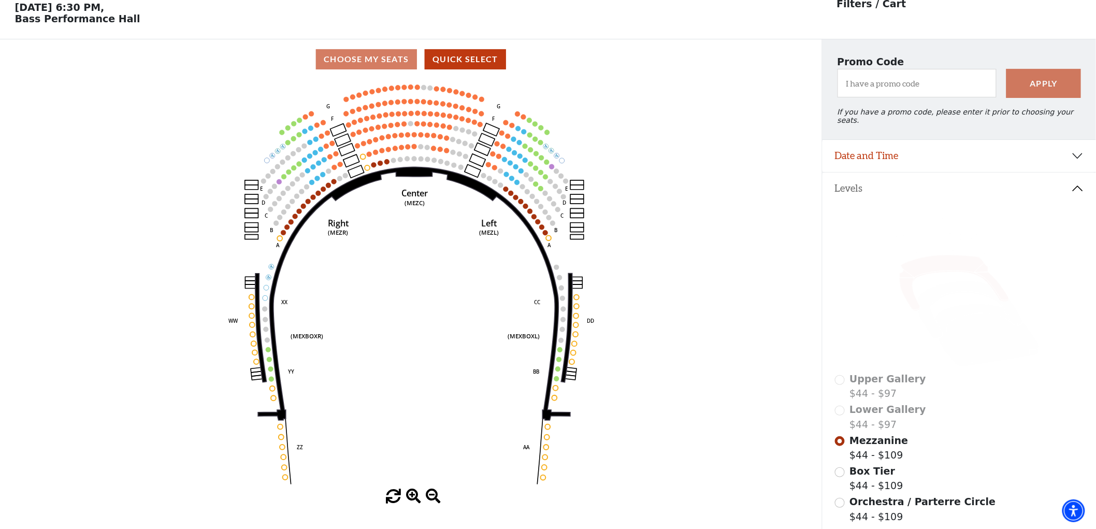
scroll to position [48, 0]
click at [837, 497] on input "Orchestra / Parterre Circle$44 - $109\a" at bounding box center [840, 502] width 10 height 10
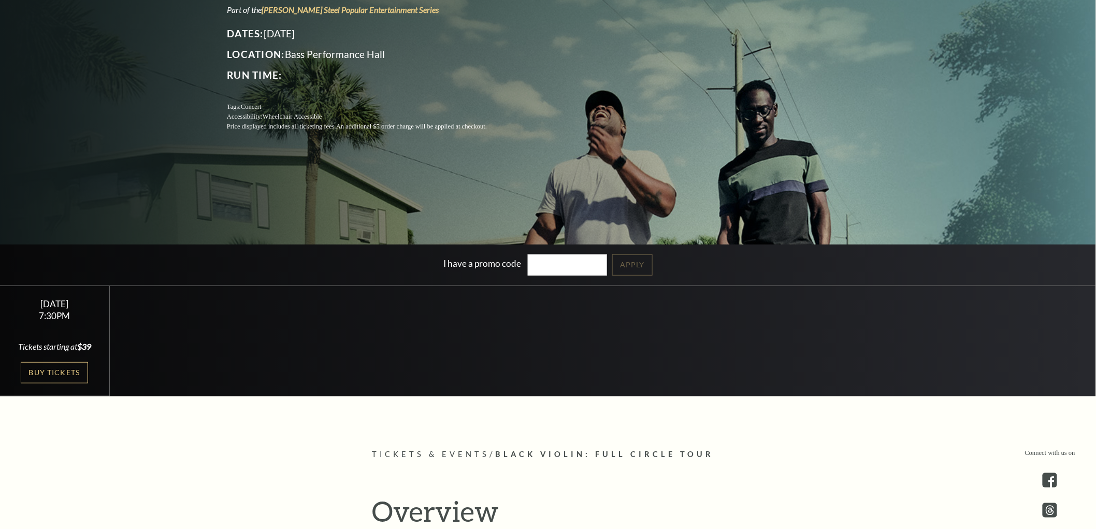
click at [67, 363] on link "Buy Tickets" at bounding box center [54, 372] width 67 height 21
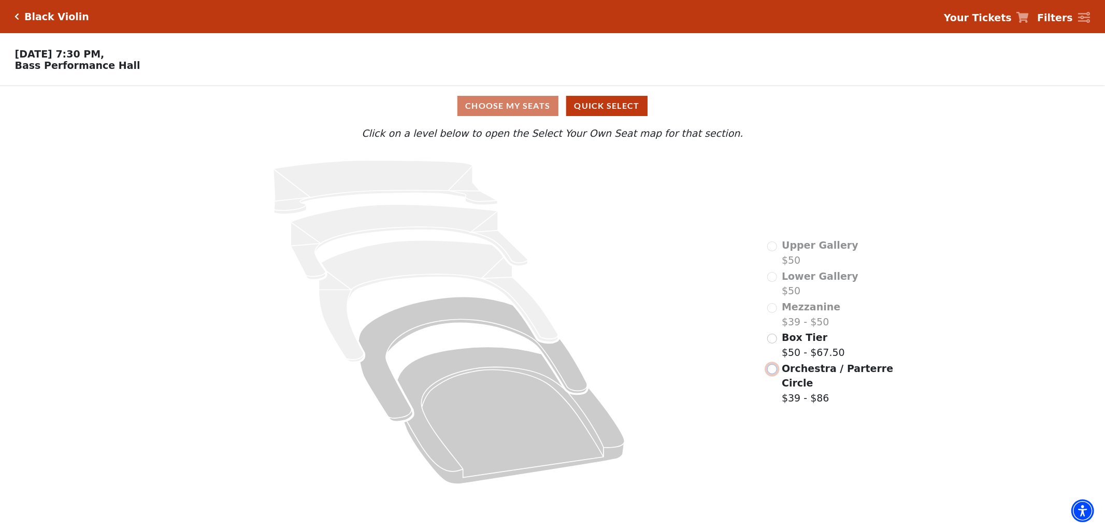
click at [770, 374] on input "Orchestra / Parterre Circle$39 - $86\a" at bounding box center [772, 369] width 10 height 10
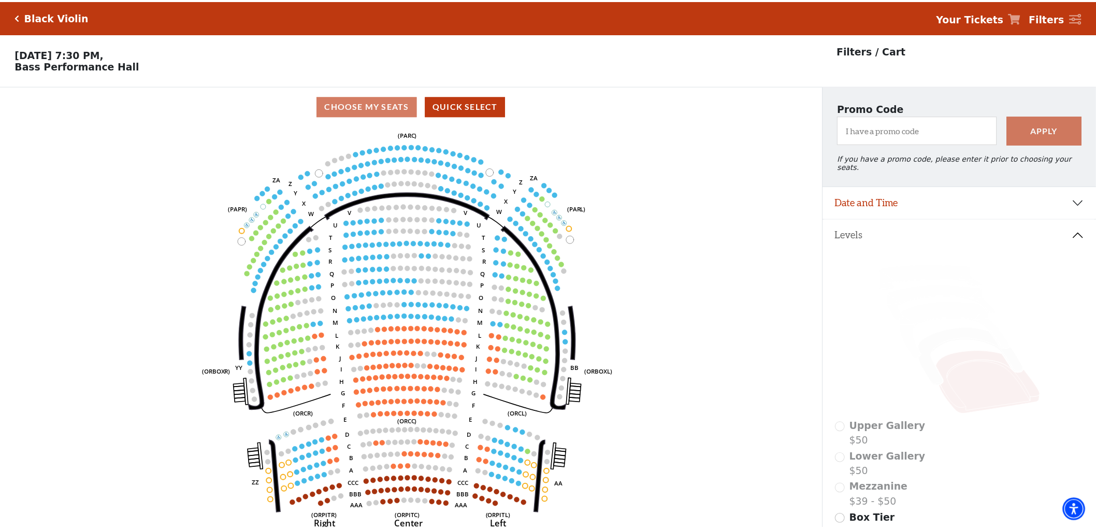
scroll to position [48, 0]
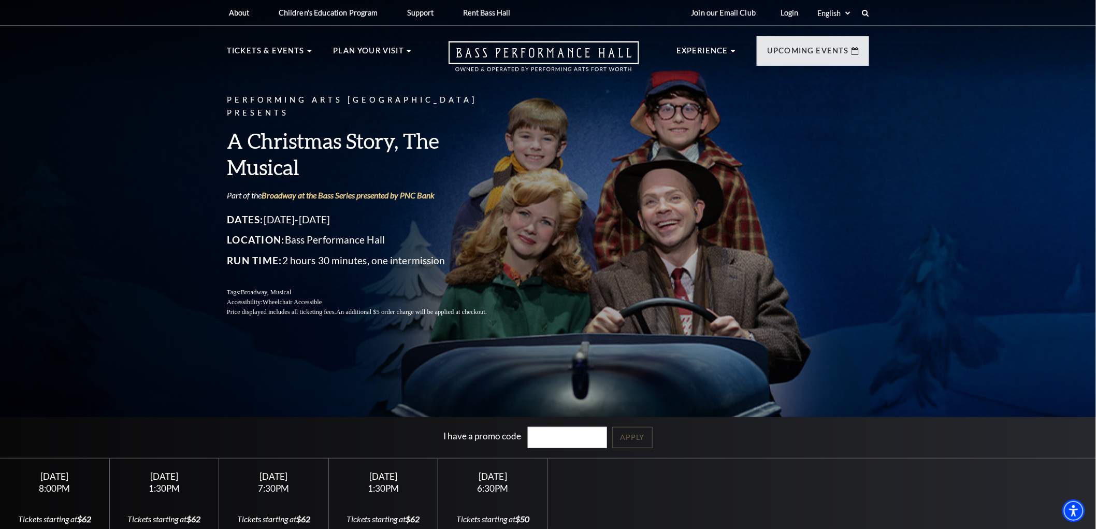
scroll to position [173, 0]
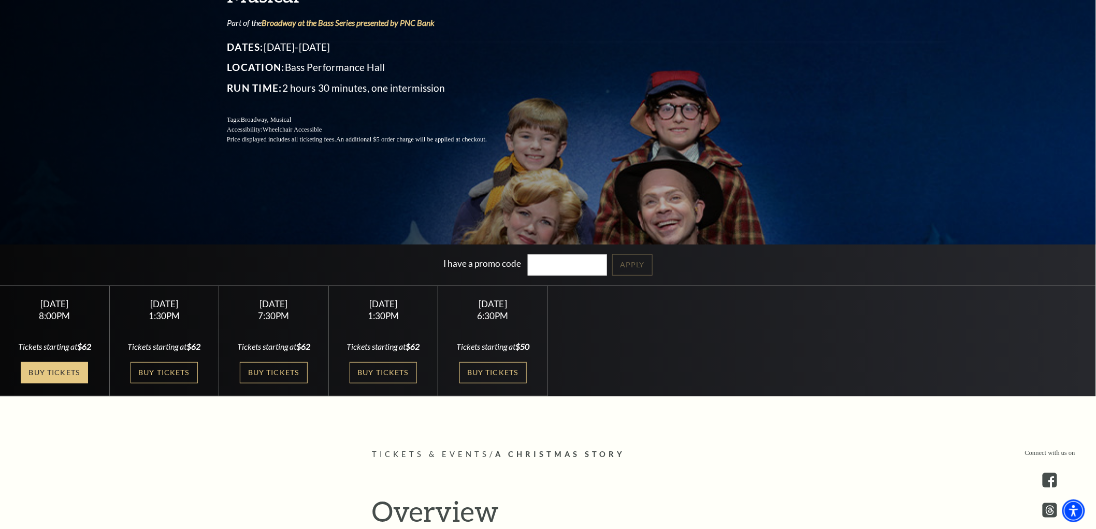
click at [73, 375] on link "Buy Tickets" at bounding box center [54, 372] width 67 height 21
click at [154, 383] on link "Buy Tickets" at bounding box center [164, 372] width 67 height 21
click at [267, 383] on link "Buy Tickets" at bounding box center [273, 372] width 67 height 21
click at [374, 371] on link "Buy Tickets" at bounding box center [383, 372] width 67 height 21
click at [487, 371] on link "Buy Tickets" at bounding box center [492, 372] width 67 height 21
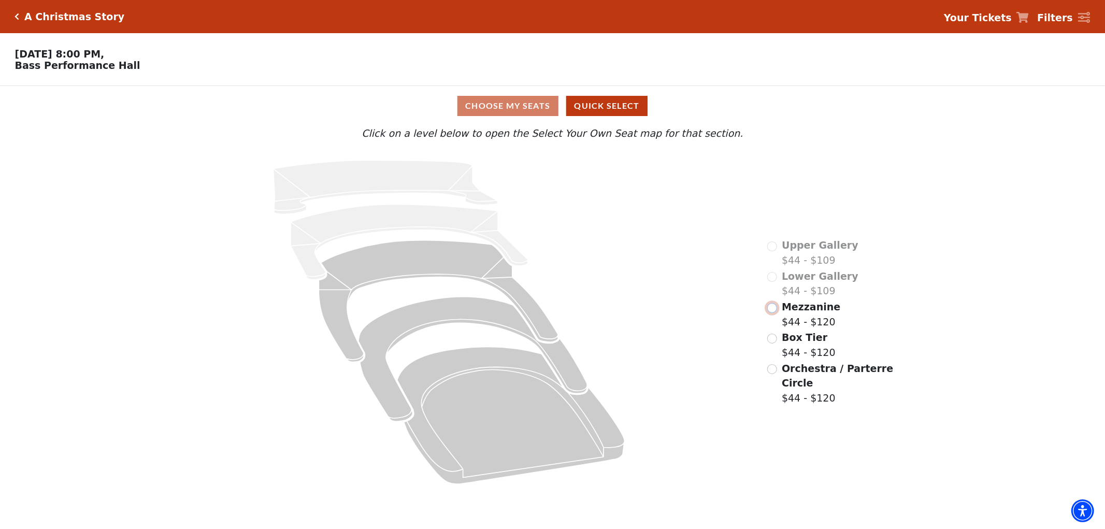
click at [772, 313] on input "Mezzanine$44 - $120\a" at bounding box center [772, 308] width 10 height 10
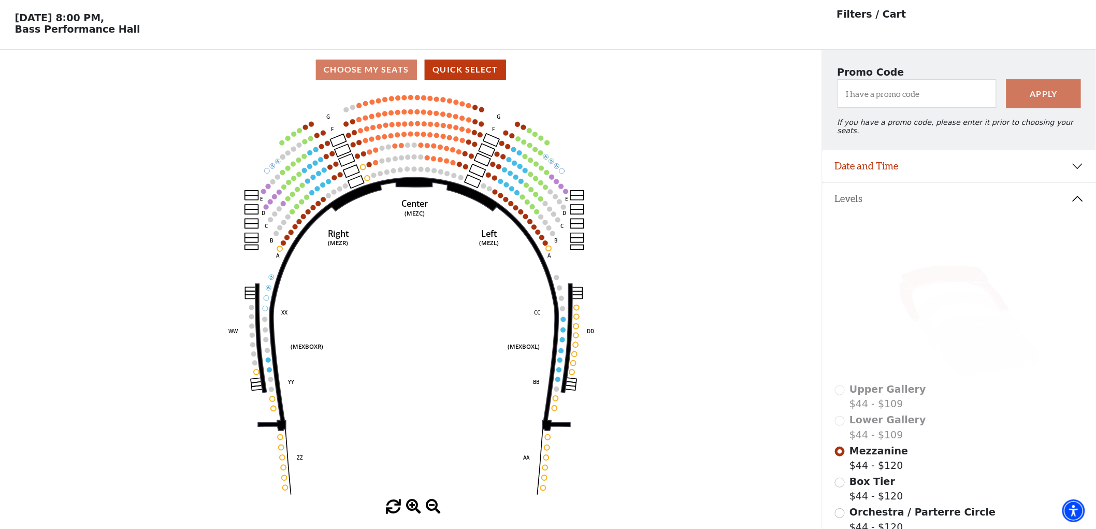
scroll to position [48, 0]
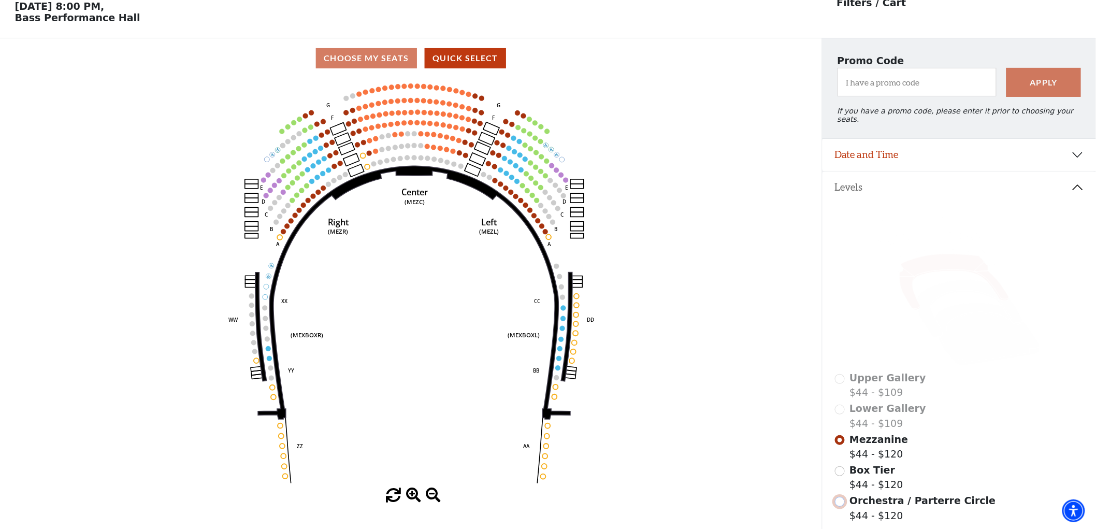
click at [840, 499] on input "Orchestra / Parterre Circle$44 - $120\a" at bounding box center [840, 502] width 10 height 10
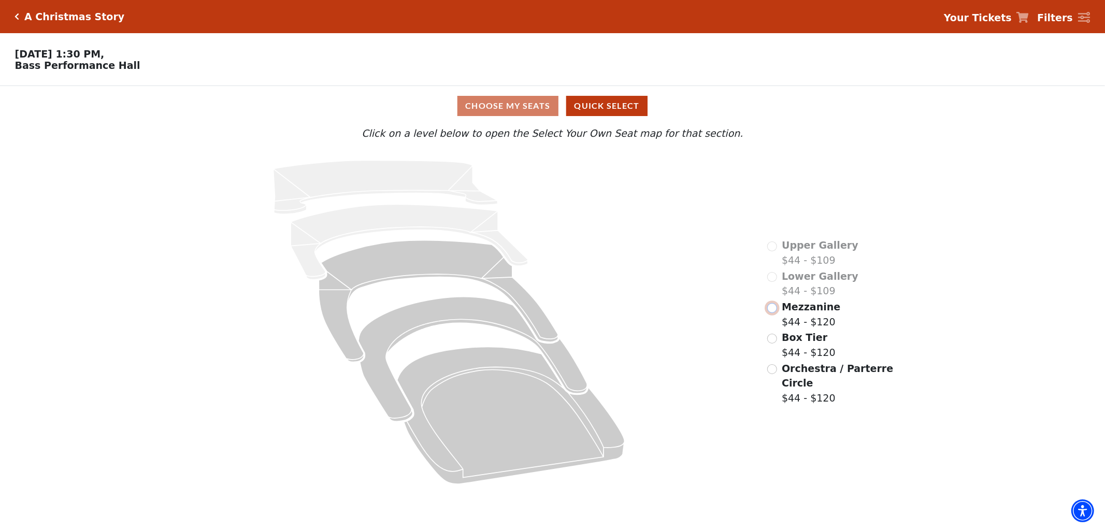
click at [773, 313] on input "Mezzanine$44 - $120\a" at bounding box center [772, 308] width 10 height 10
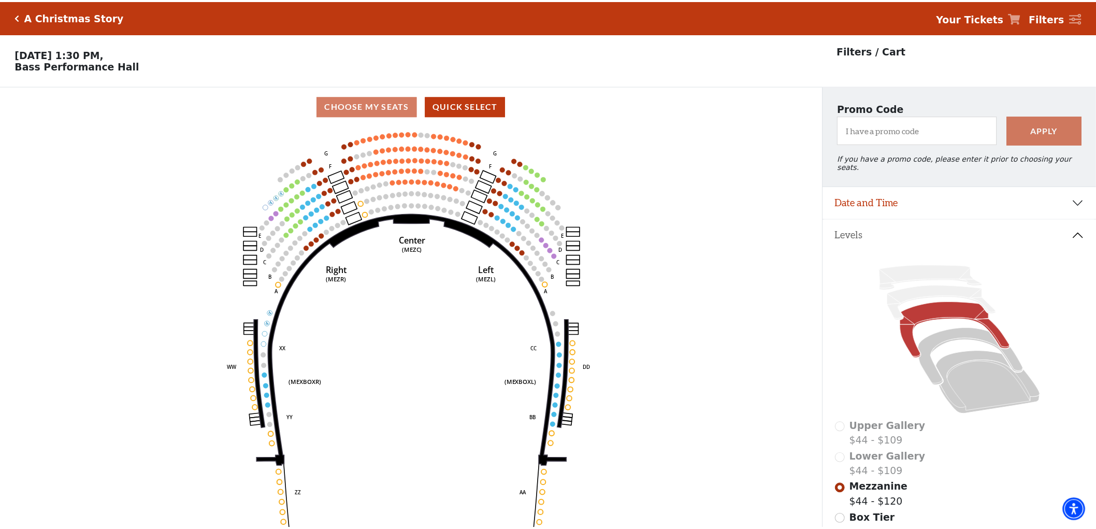
scroll to position [48, 0]
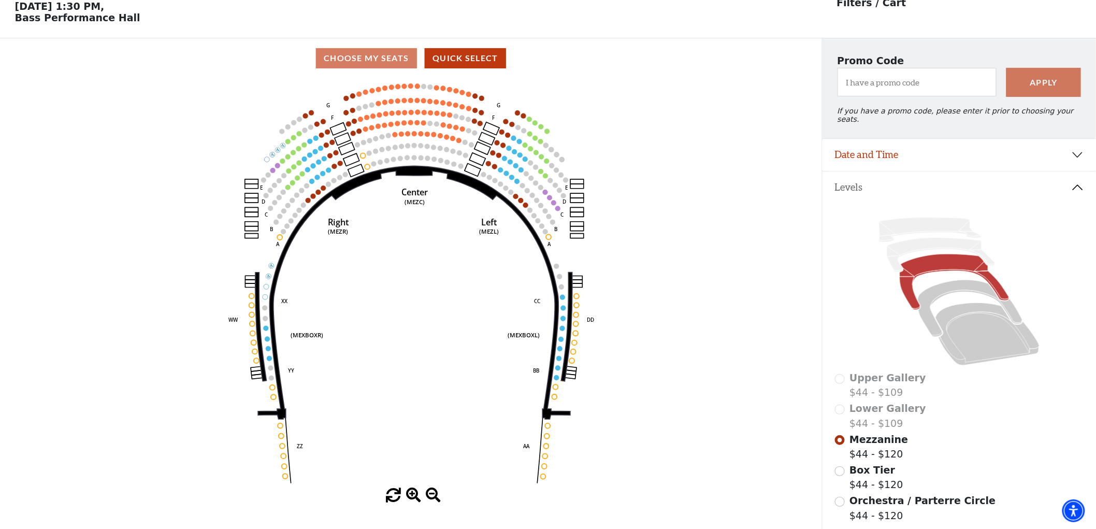
click at [845, 498] on div "Orchestra / Parterre Circle $44 - $120" at bounding box center [959, 508] width 249 height 30
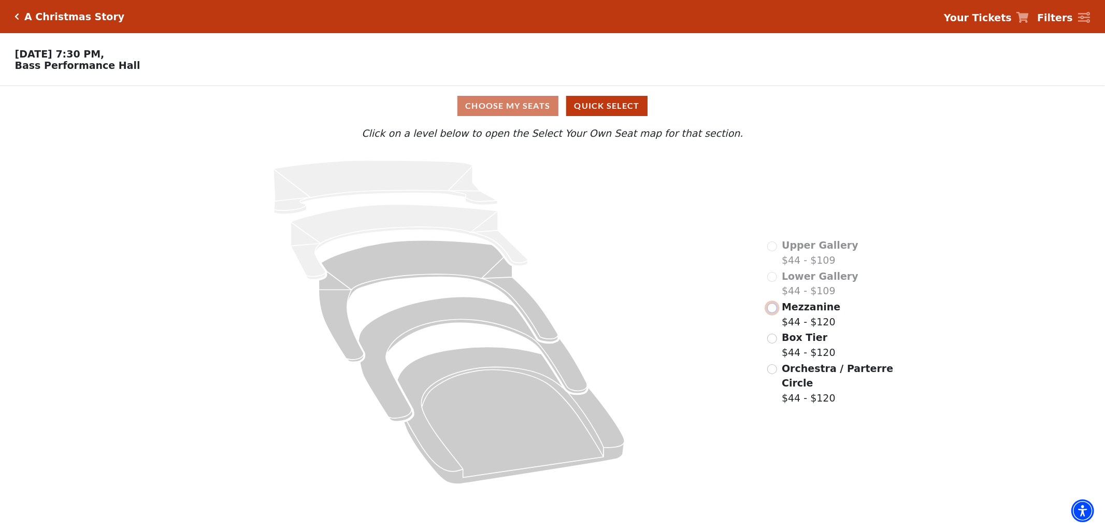
click at [772, 313] on input "Mezzanine$44 - $120\a" at bounding box center [772, 308] width 10 height 10
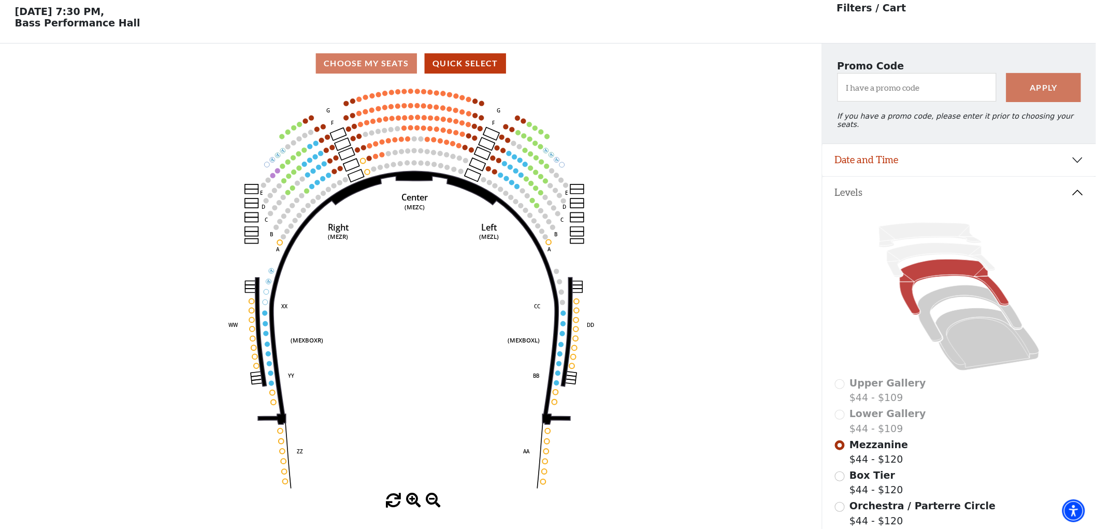
scroll to position [48, 0]
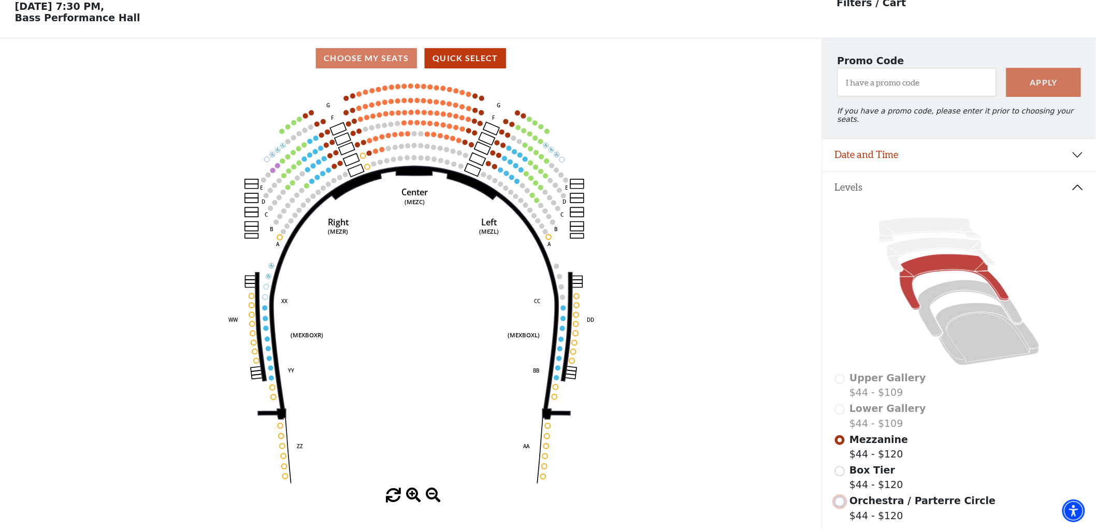
click at [842, 501] on input "Orchestra / Parterre Circle$44 - $120\a" at bounding box center [840, 502] width 10 height 10
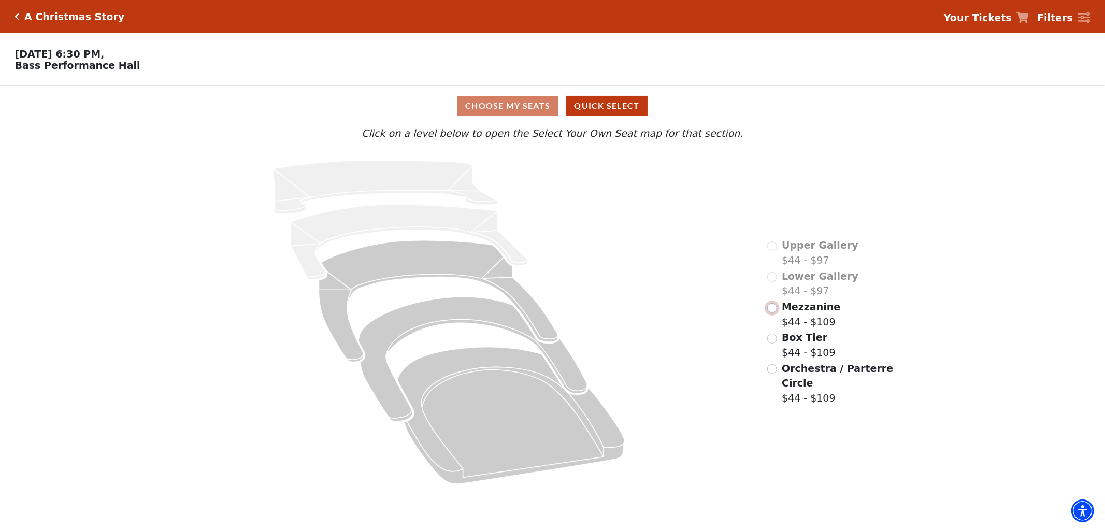
click at [773, 313] on input "Mezzanine$44 - $109\a" at bounding box center [772, 308] width 10 height 10
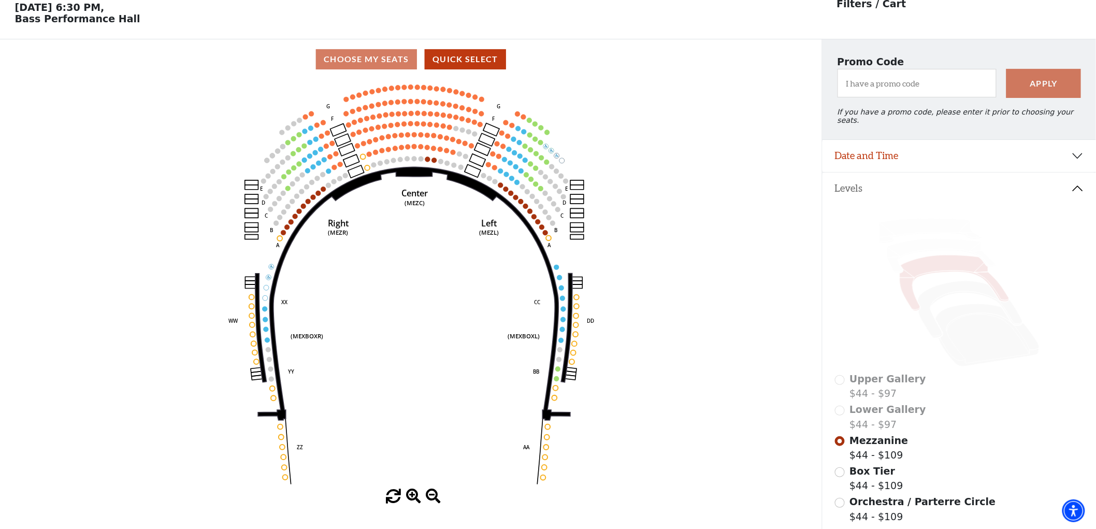
scroll to position [48, 0]
click at [843, 500] on div "Orchestra / Parterre Circle $44 - $109" at bounding box center [959, 508] width 249 height 30
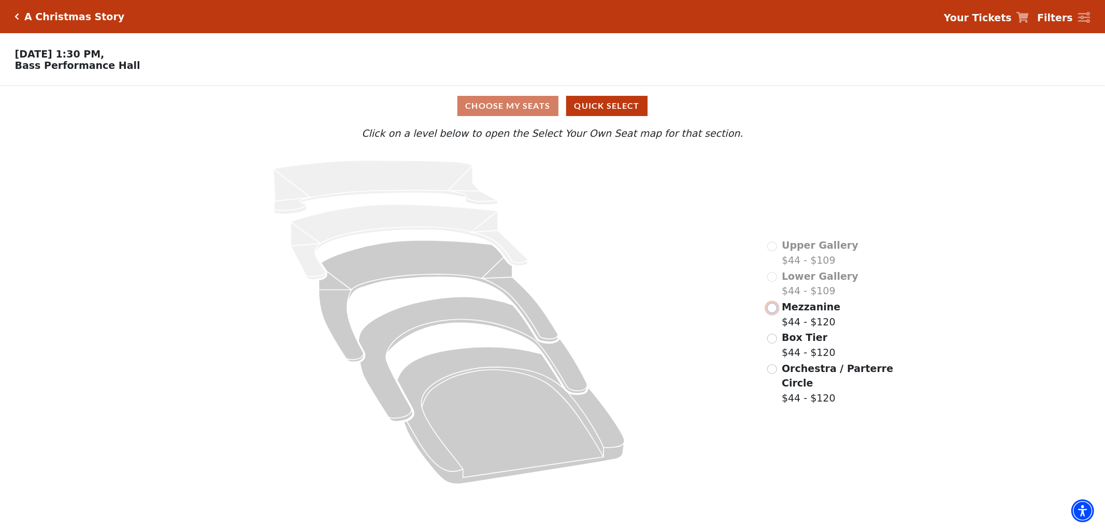
click at [773, 313] on input "Mezzanine$44 - $120\a" at bounding box center [772, 308] width 10 height 10
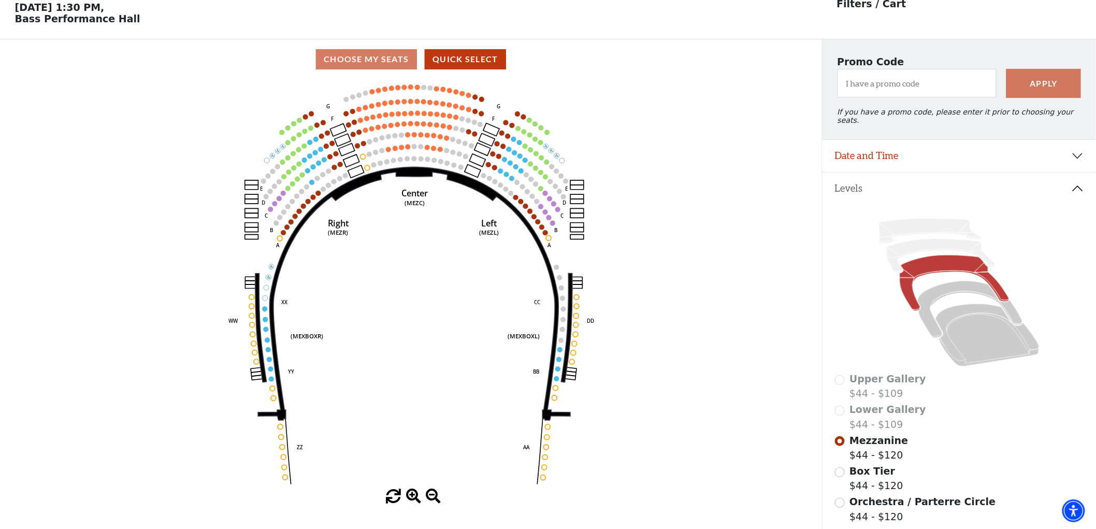
scroll to position [48, 0]
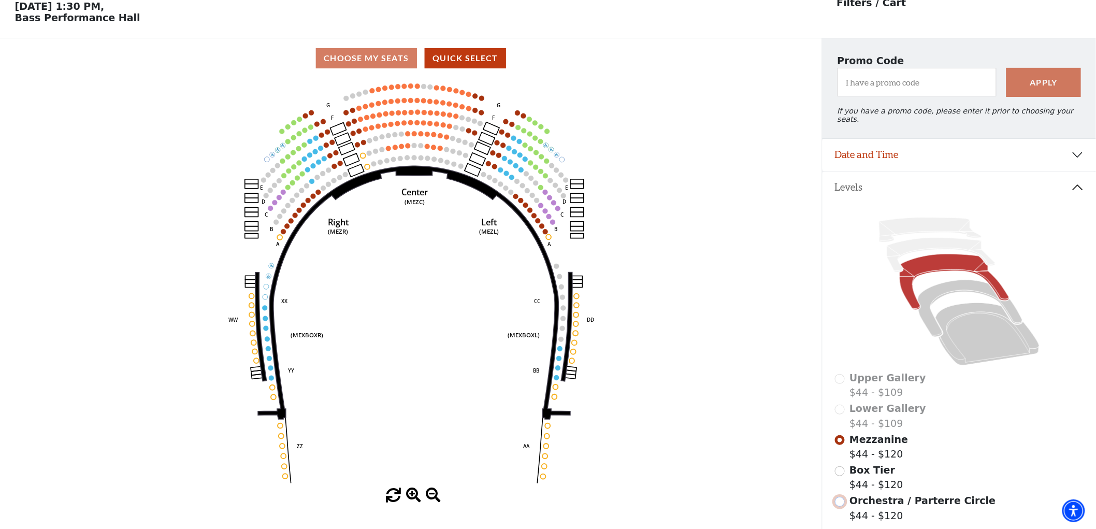
click at [837, 499] on input "Orchestra / Parterre Circle$44 - $120\a" at bounding box center [840, 502] width 10 height 10
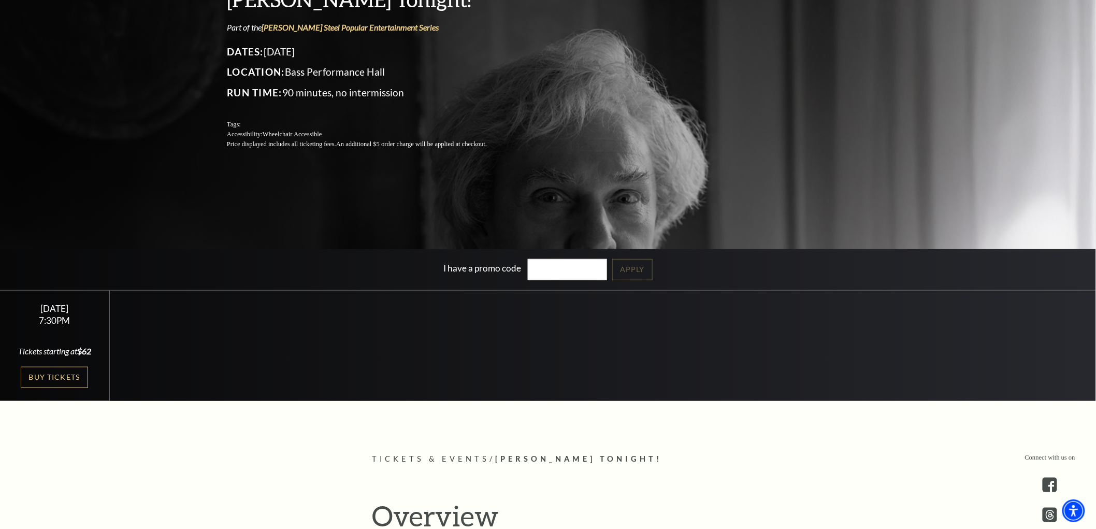
scroll to position [173, 0]
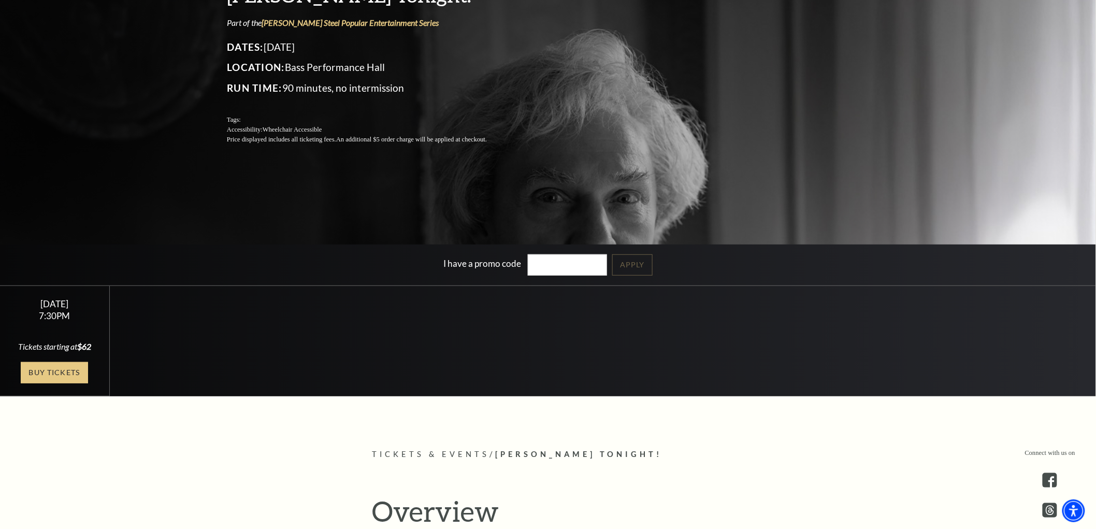
click at [69, 376] on link "Buy Tickets" at bounding box center [54, 372] width 67 height 21
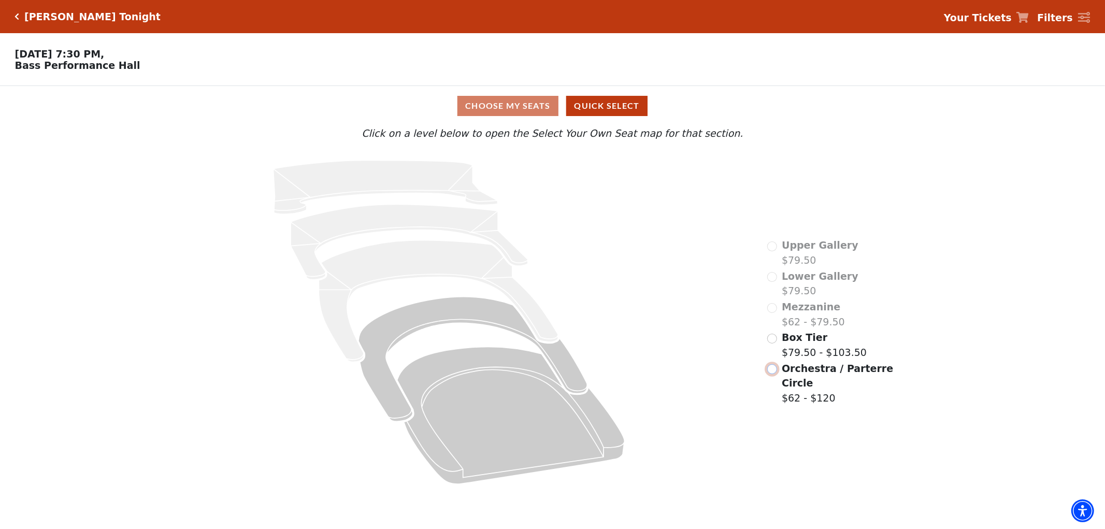
click at [771, 373] on input "Orchestra / Parterre Circle$62 - $120\a" at bounding box center [772, 369] width 10 height 10
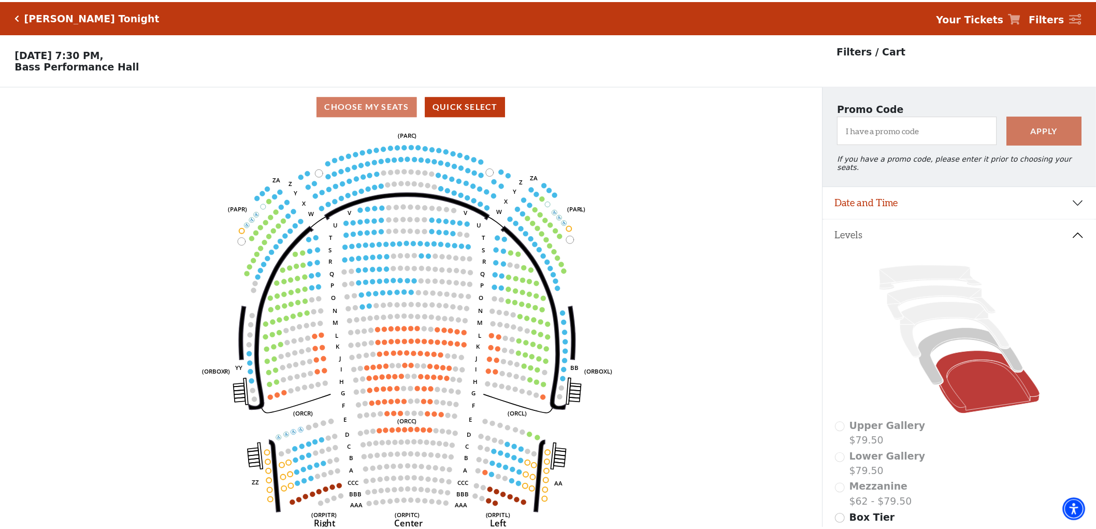
scroll to position [48, 0]
